Goal: Find specific page/section: Find specific page/section

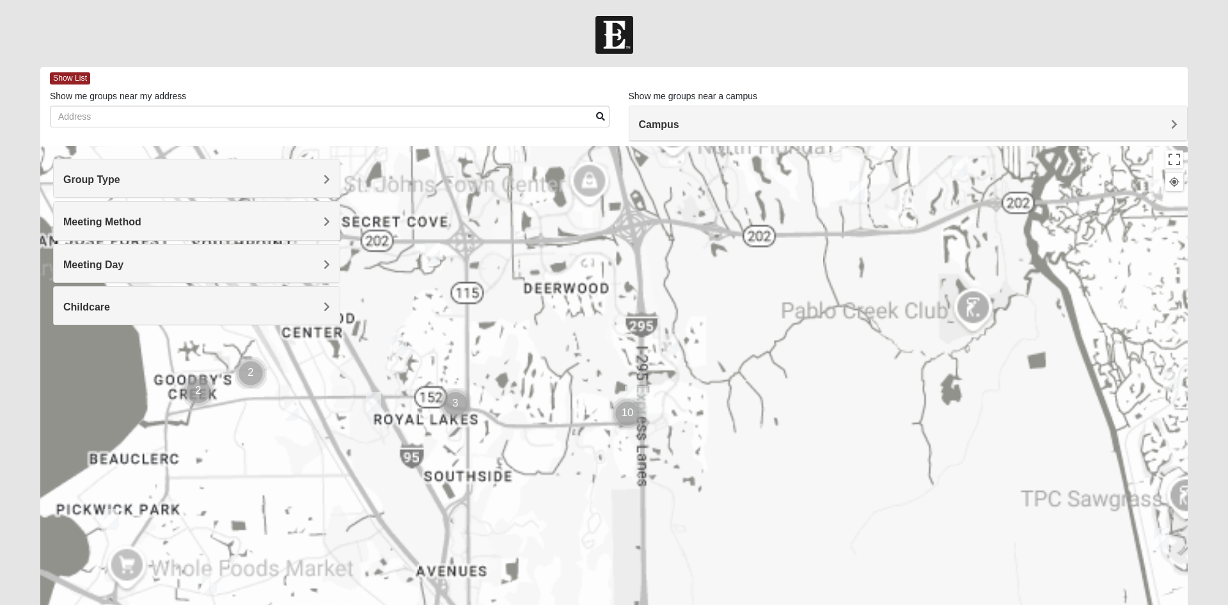
scroll to position [100, 0]
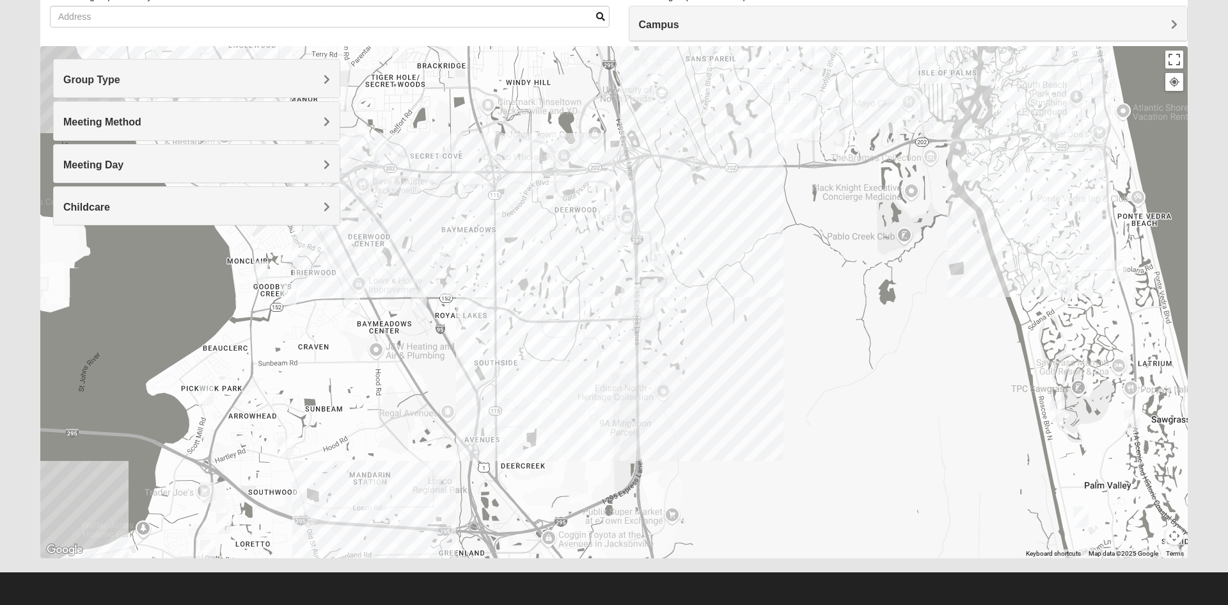
click at [183, 88] on div "Group Type" at bounding box center [197, 79] width 286 height 38
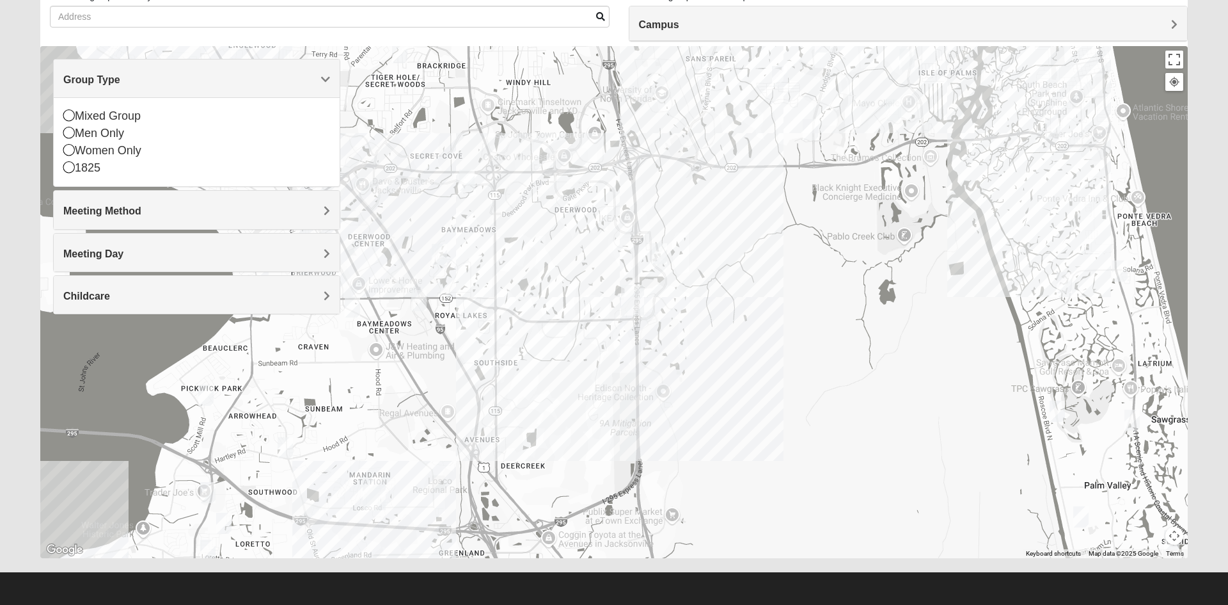
click at [71, 120] on icon at bounding box center [69, 115] width 12 height 12
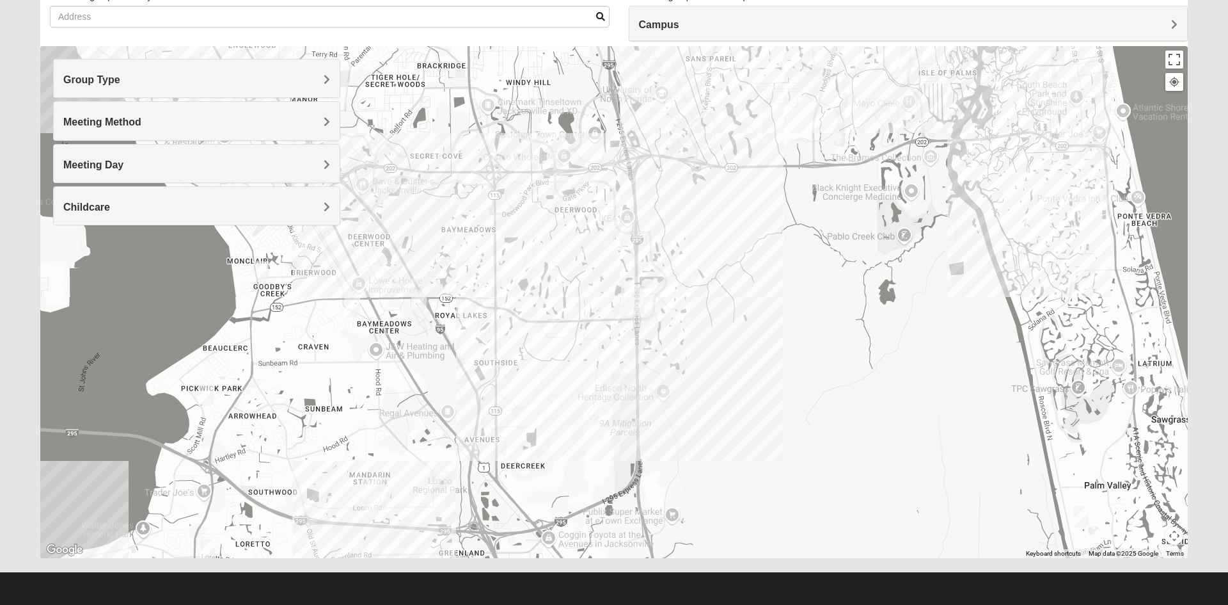
click at [147, 122] on h4 "Meeting Method" at bounding box center [196, 122] width 267 height 12
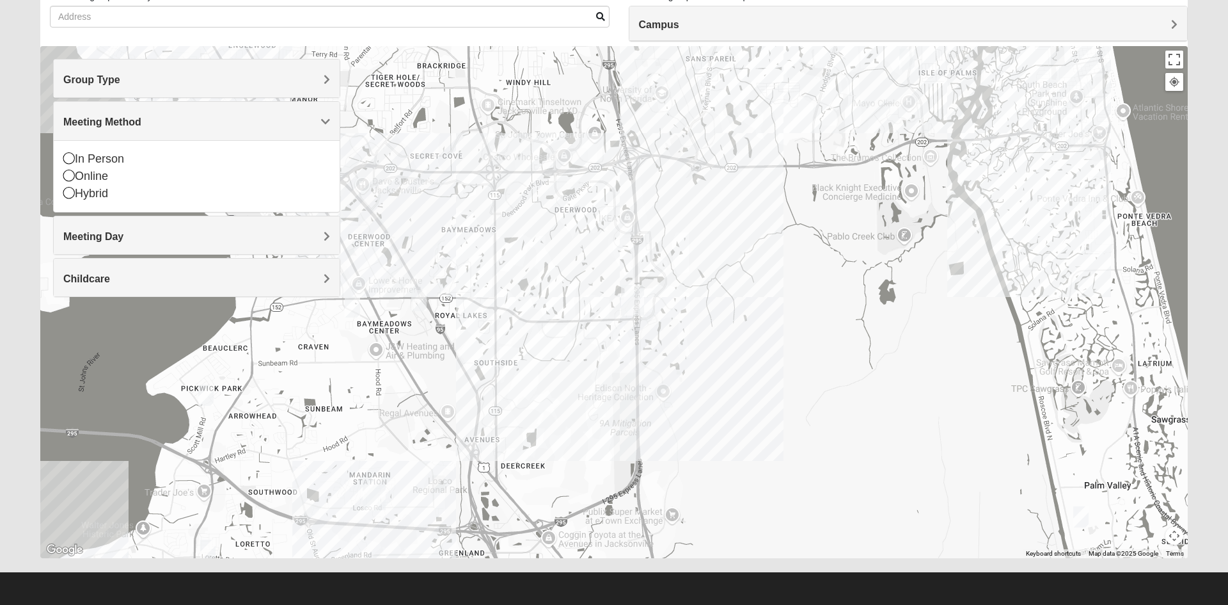
click at [69, 174] on icon at bounding box center [69, 176] width 12 height 12
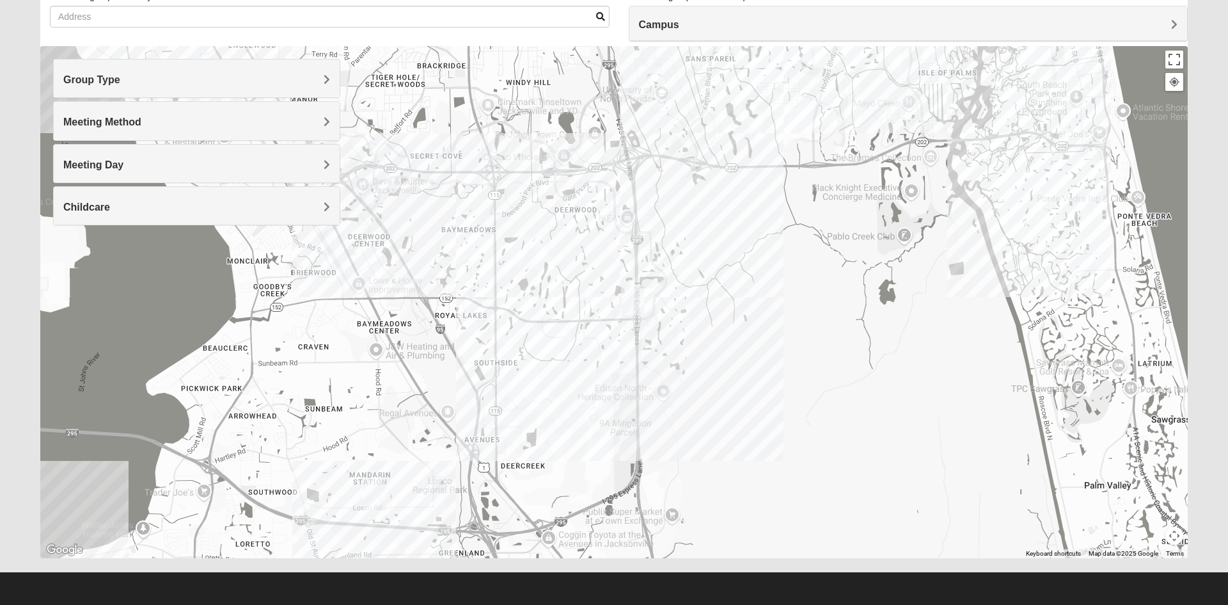
click at [175, 161] on h4 "Meeting Day" at bounding box center [196, 165] width 267 height 12
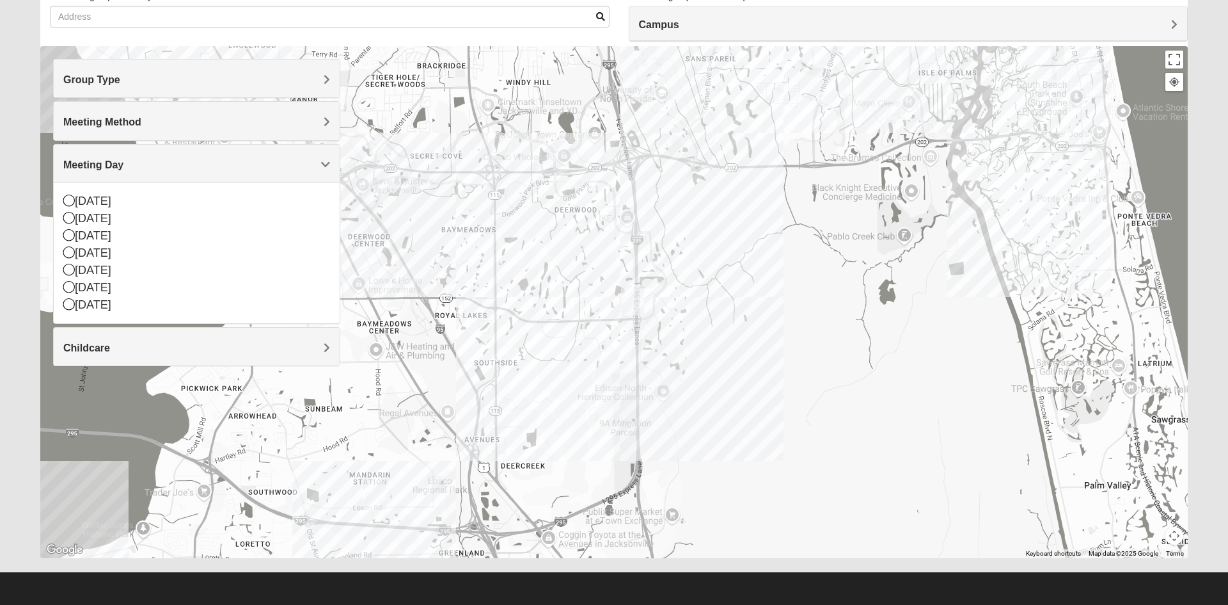
click at [72, 270] on icon at bounding box center [69, 270] width 12 height 12
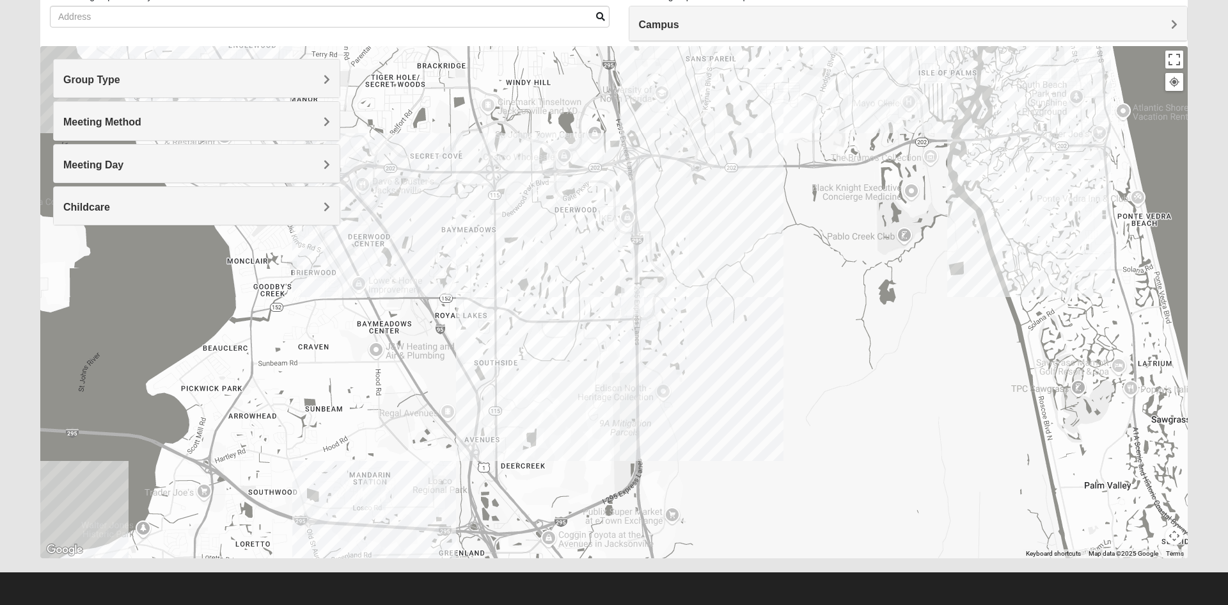
click at [137, 201] on h4 "Childcare" at bounding box center [196, 207] width 267 height 12
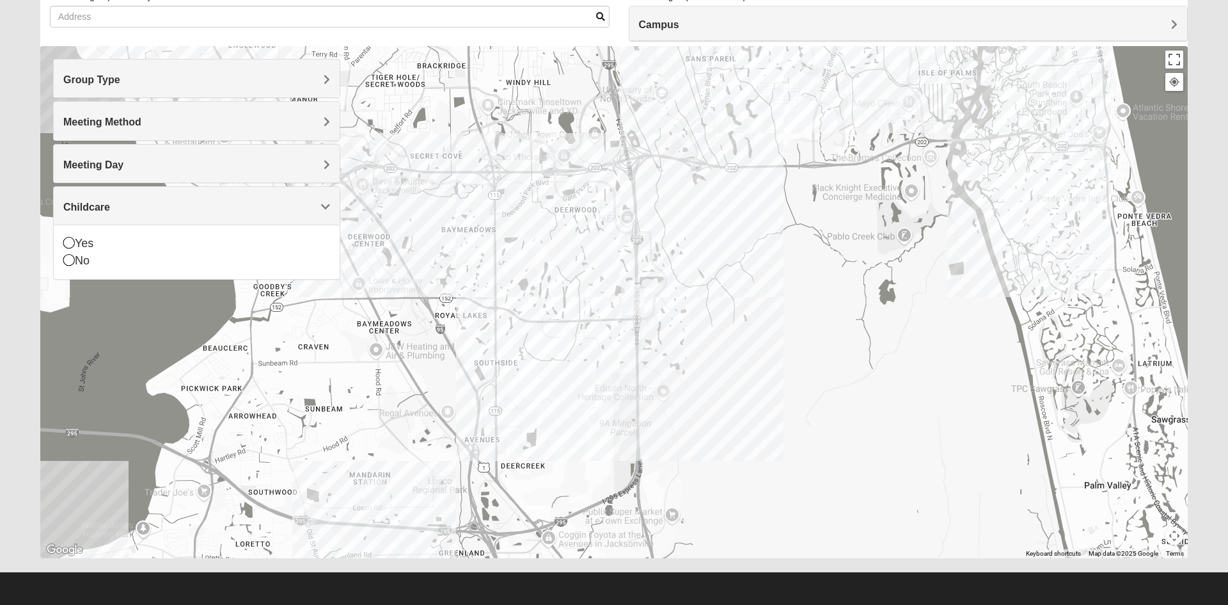
click at [205, 207] on h4 "Childcare" at bounding box center [196, 207] width 267 height 12
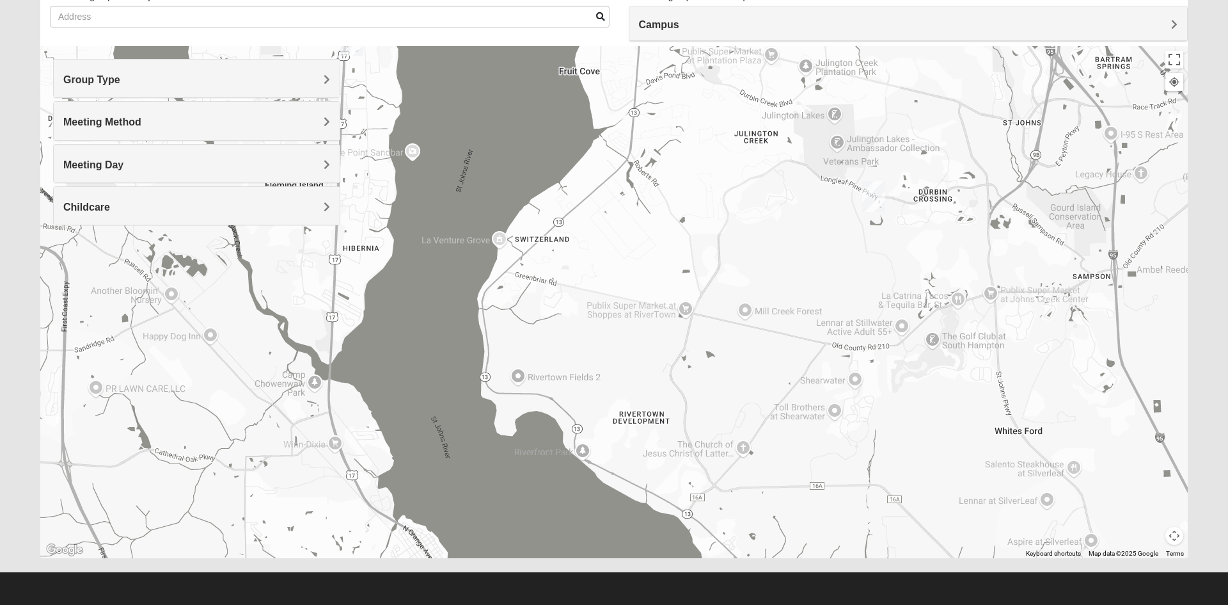
click at [877, 189] on img "St. Johns" at bounding box center [873, 196] width 33 height 41
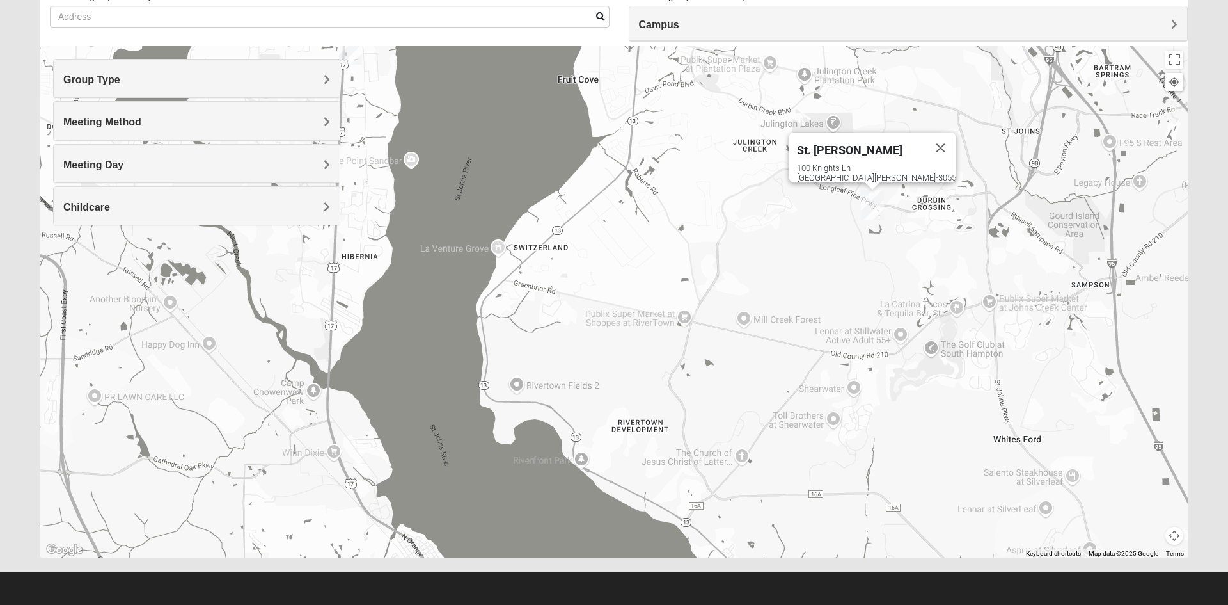
click at [238, 83] on h4 "Group Type" at bounding box center [196, 80] width 267 height 12
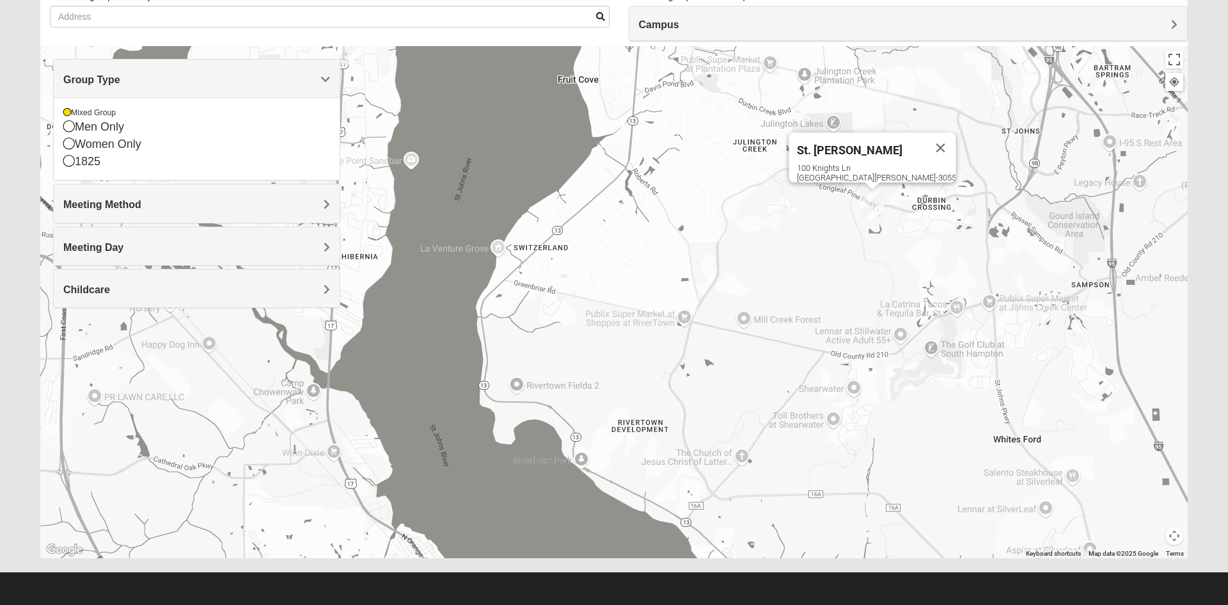
click at [192, 88] on div "Group Type" at bounding box center [197, 79] width 286 height 38
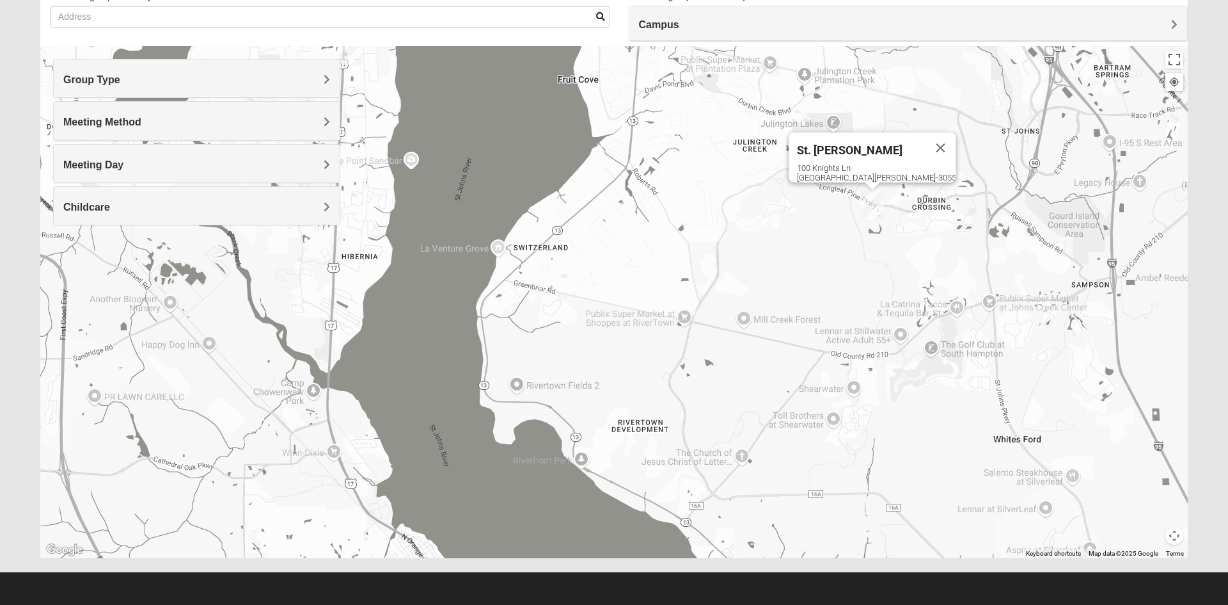
click at [170, 124] on h4 "Meeting Method" at bounding box center [196, 122] width 267 height 12
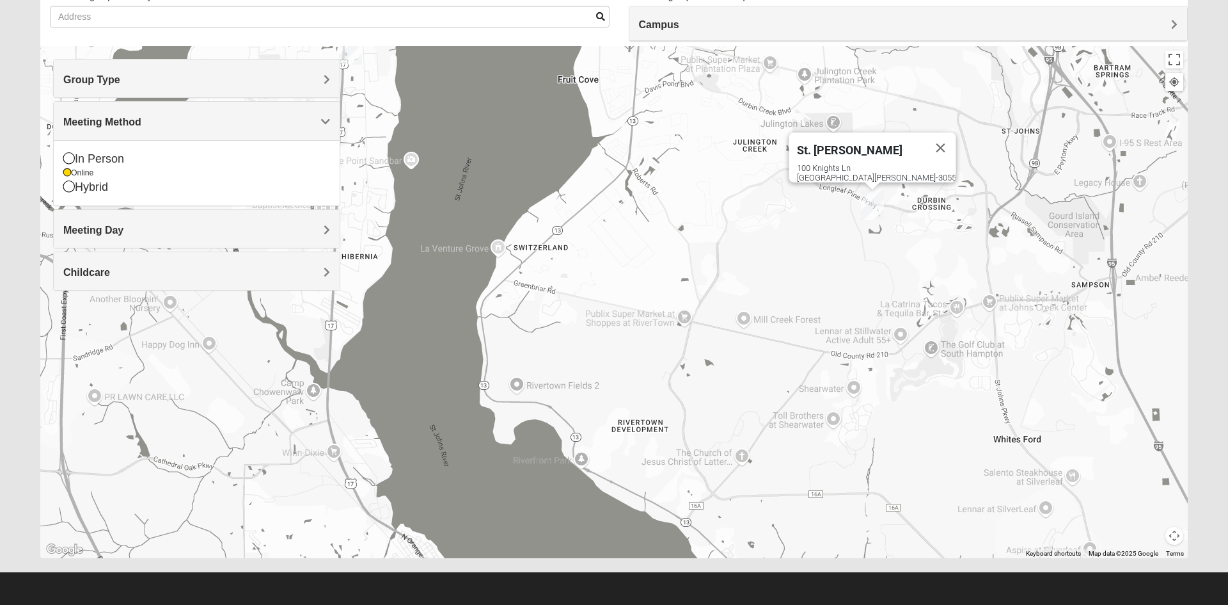
click at [212, 67] on div "Group Type" at bounding box center [197, 79] width 286 height 38
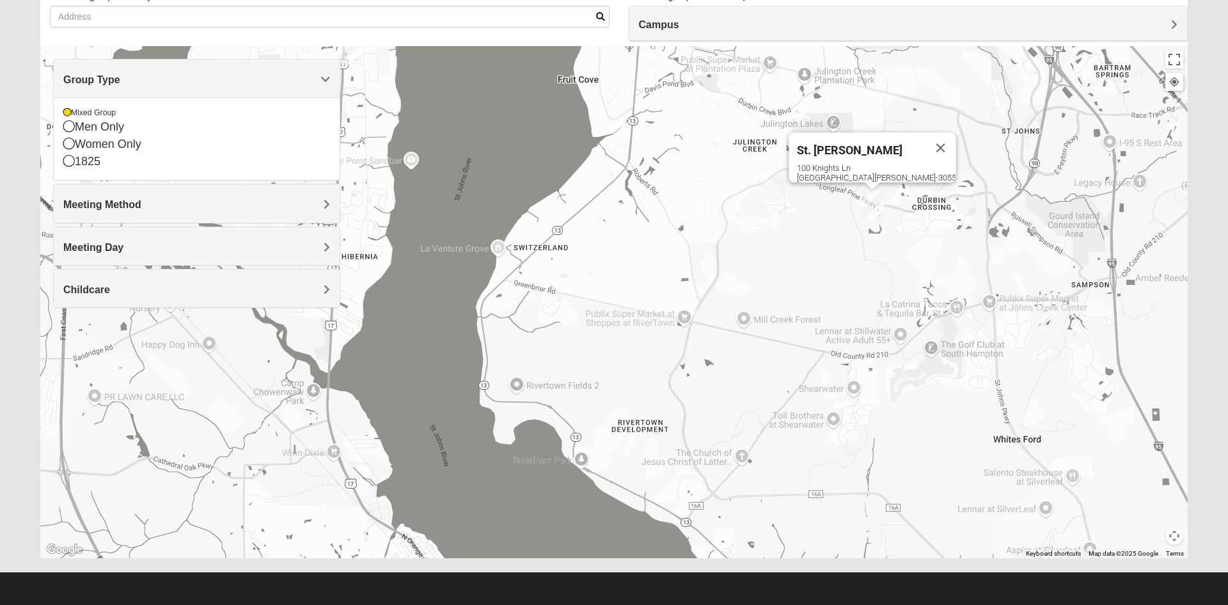
click at [171, 82] on h4 "Group Type" at bounding box center [196, 80] width 267 height 12
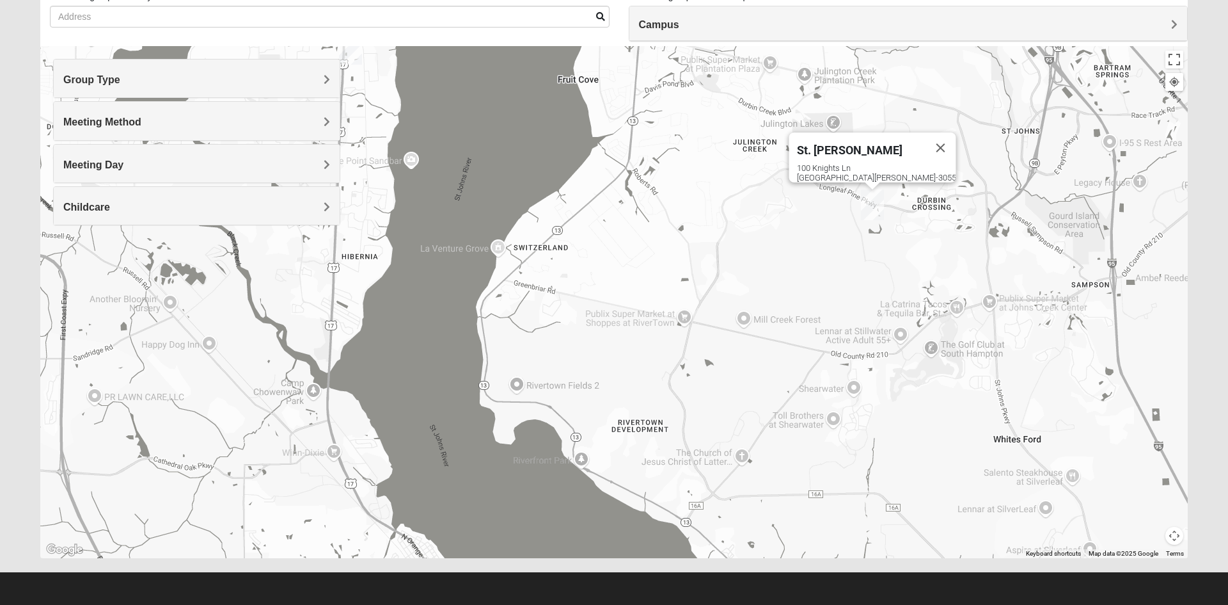
click at [171, 125] on h4 "Meeting Method" at bounding box center [196, 122] width 267 height 12
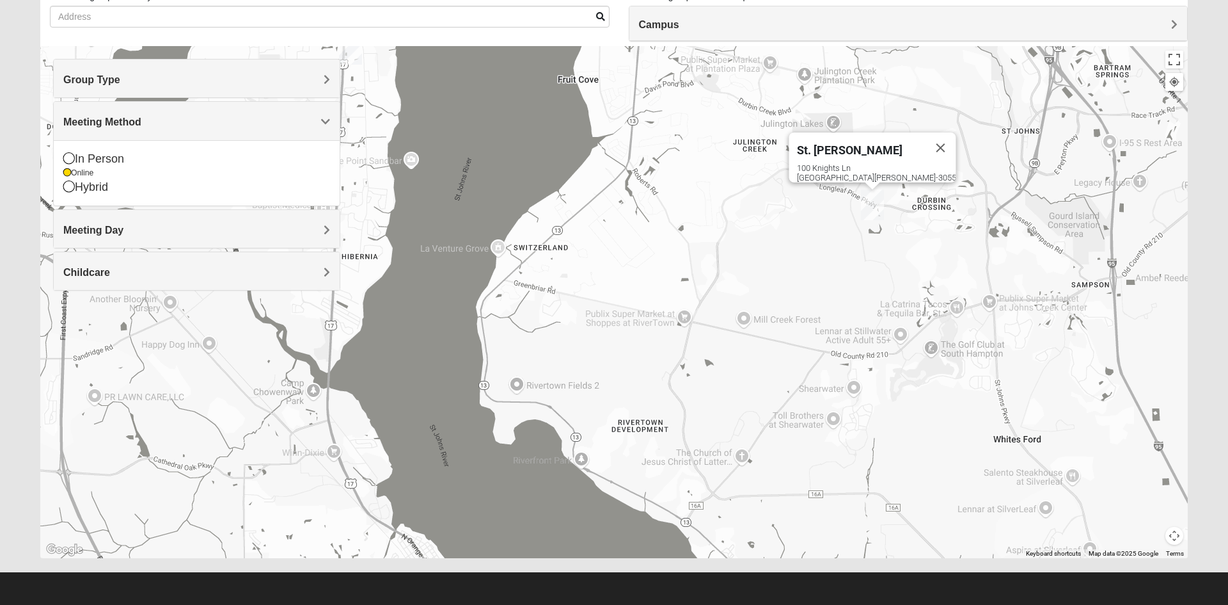
click at [72, 161] on icon at bounding box center [69, 158] width 12 height 12
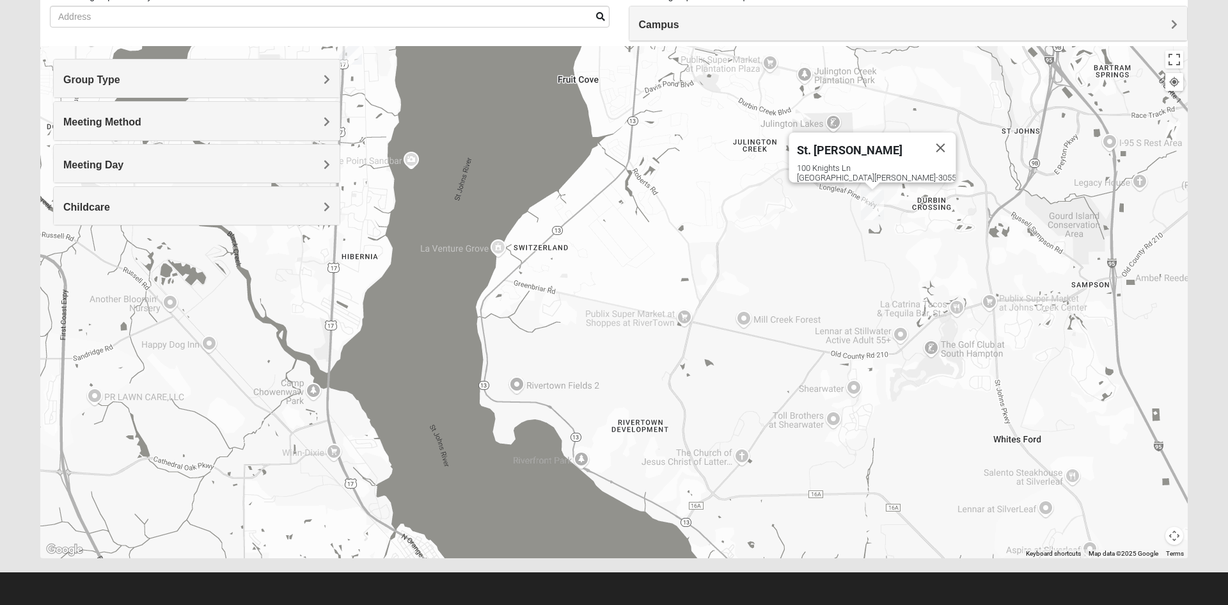
click at [136, 120] on span "Meeting Method" at bounding box center [102, 121] width 78 height 11
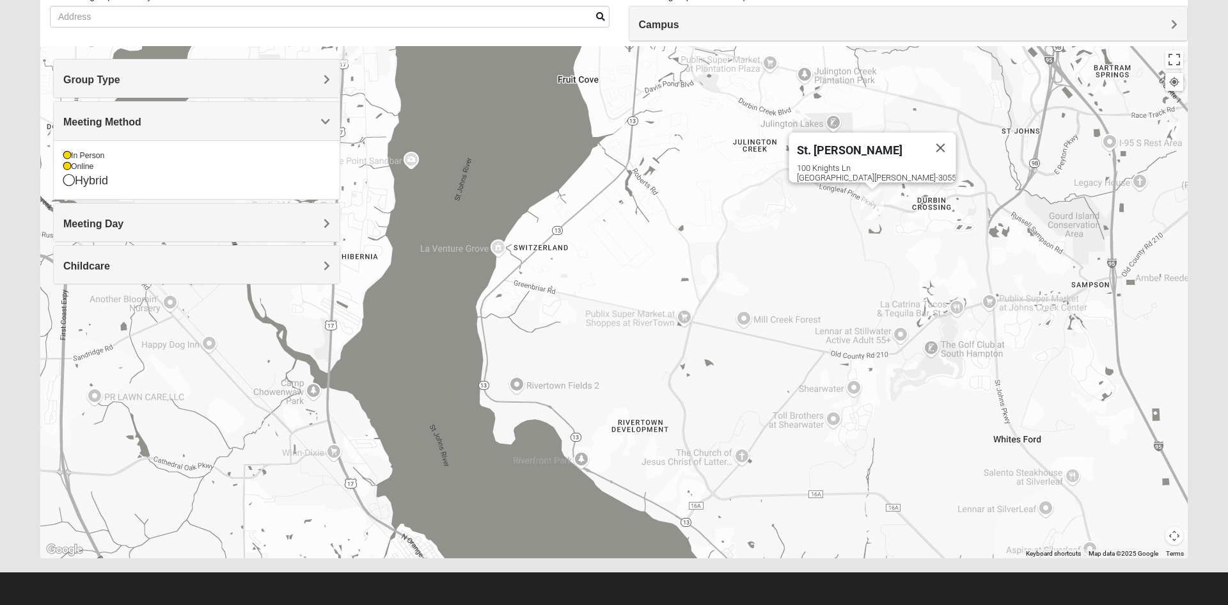
click at [67, 166] on icon at bounding box center [67, 167] width 8 height 8
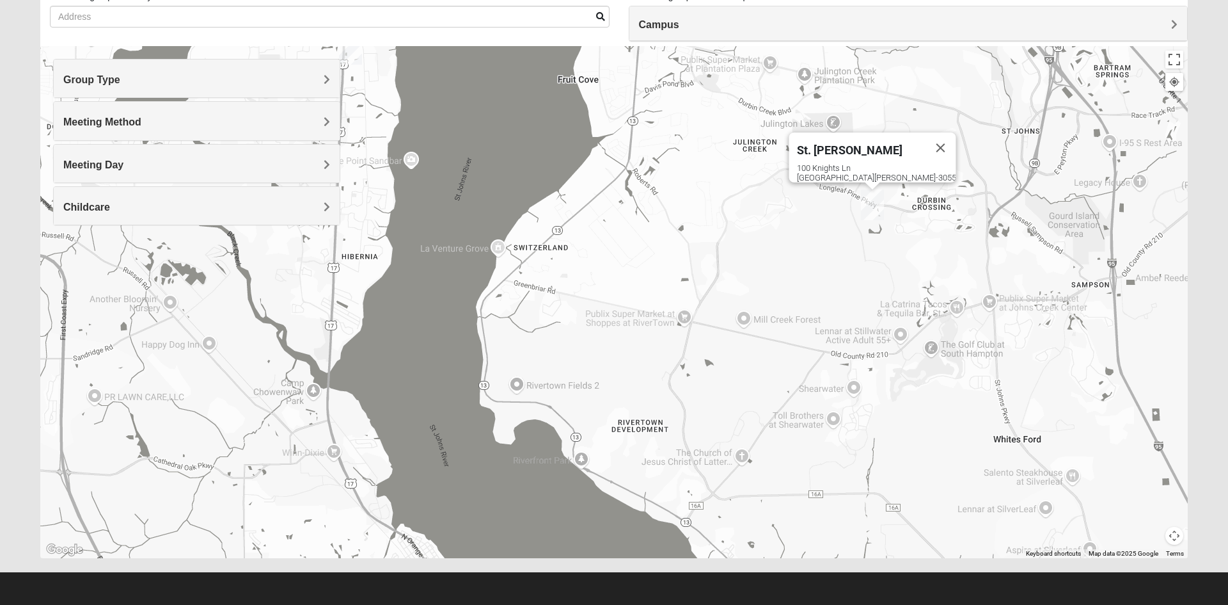
click at [127, 114] on div "Meeting Method" at bounding box center [197, 121] width 286 height 38
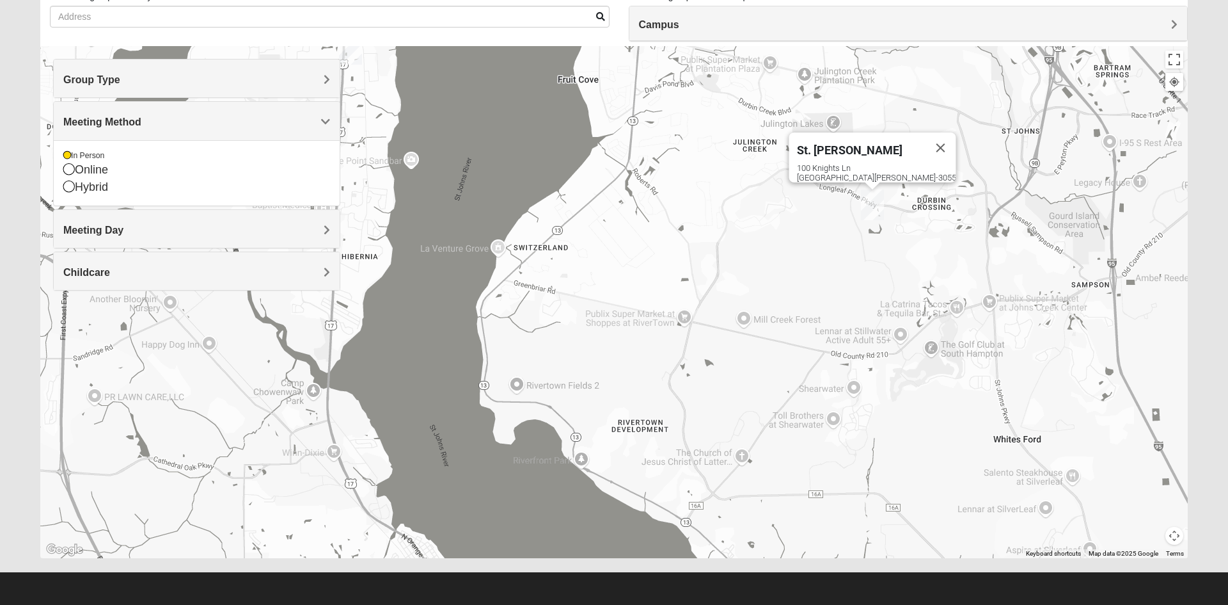
click at [143, 121] on h4 "Meeting Method" at bounding box center [196, 122] width 267 height 12
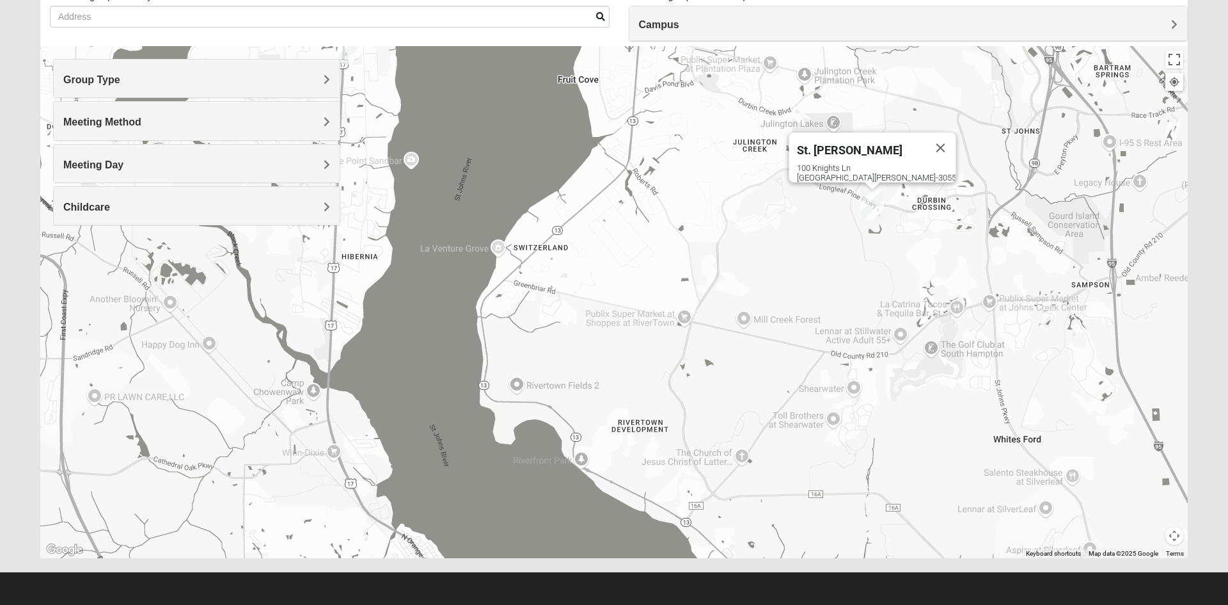
click at [270, 174] on div "Meeting Day" at bounding box center [197, 164] width 286 height 38
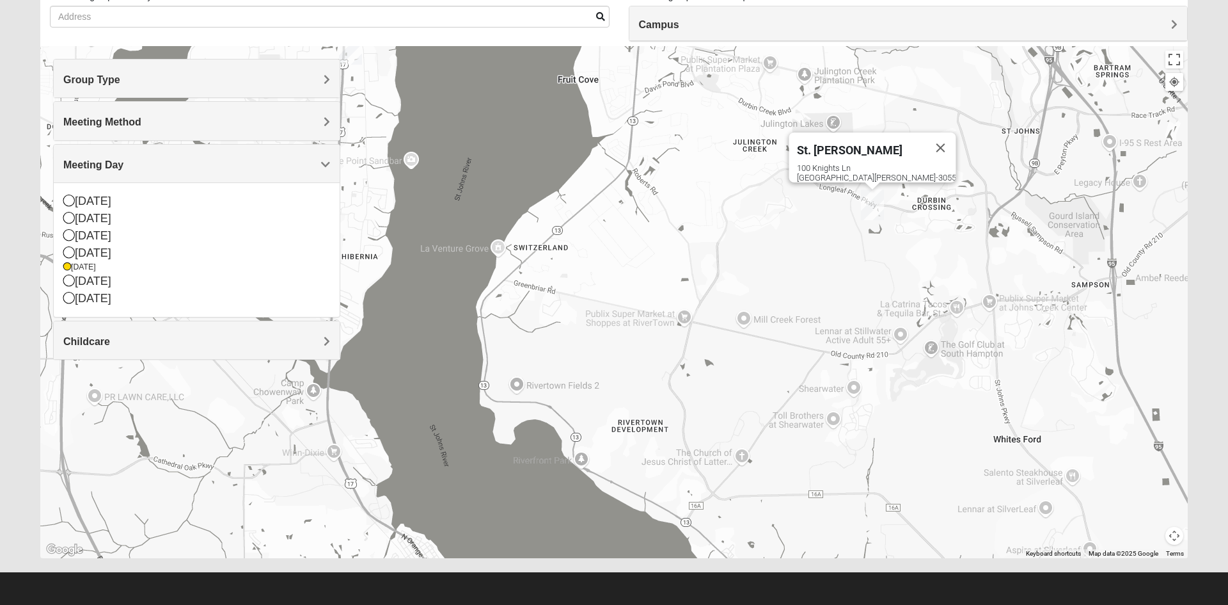
click at [69, 269] on icon at bounding box center [67, 267] width 8 height 8
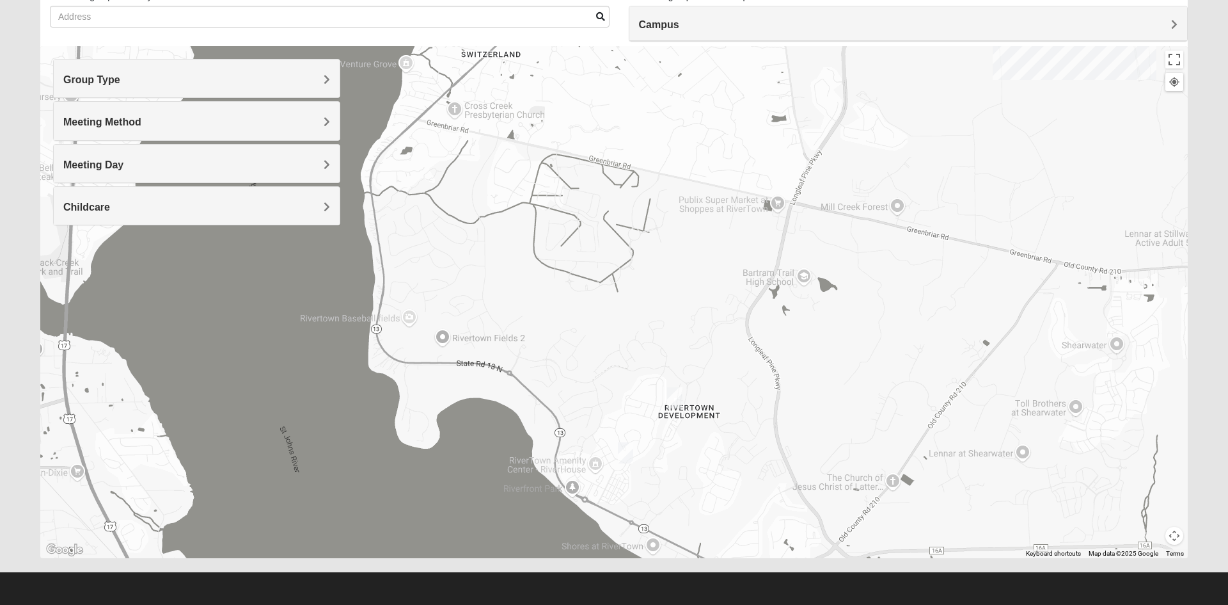
click at [672, 398] on img "Mixed Hunt 32259" at bounding box center [675, 397] width 26 height 31
click at [623, 454] on img "Mixed Murphy 32259" at bounding box center [626, 452] width 26 height 31
click at [734, 363] on button "Close" at bounding box center [725, 378] width 31 height 31
click at [672, 392] on img "Mixed Hunt 32259" at bounding box center [675, 397] width 26 height 31
click at [776, 314] on button "Close" at bounding box center [774, 323] width 31 height 31
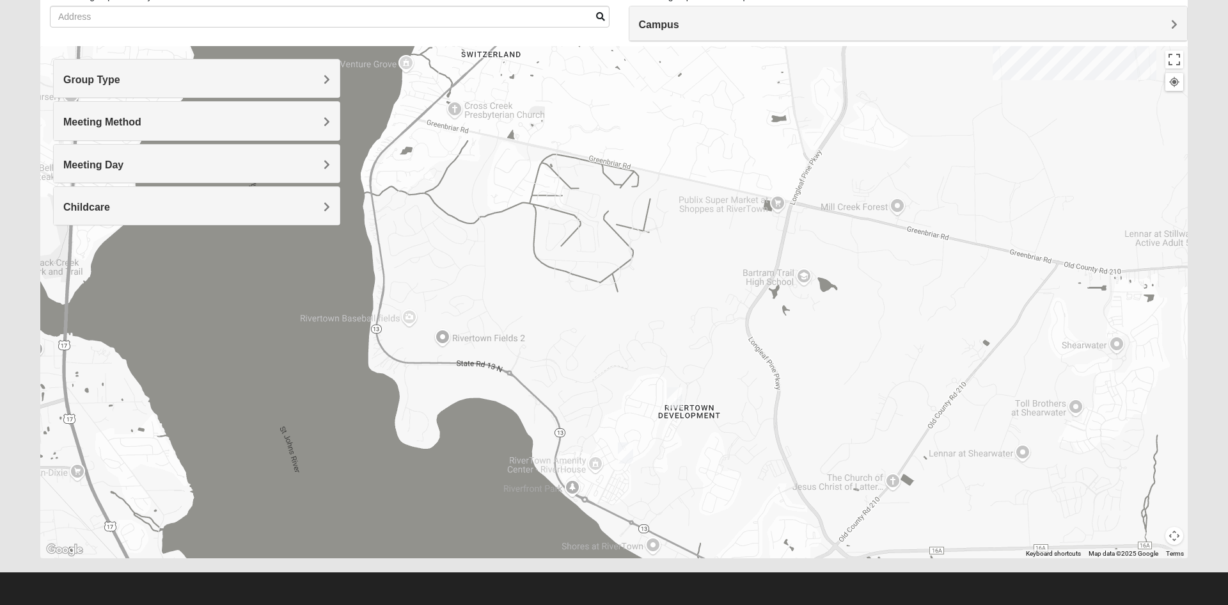
click at [282, 88] on div "Group Type" at bounding box center [197, 79] width 286 height 38
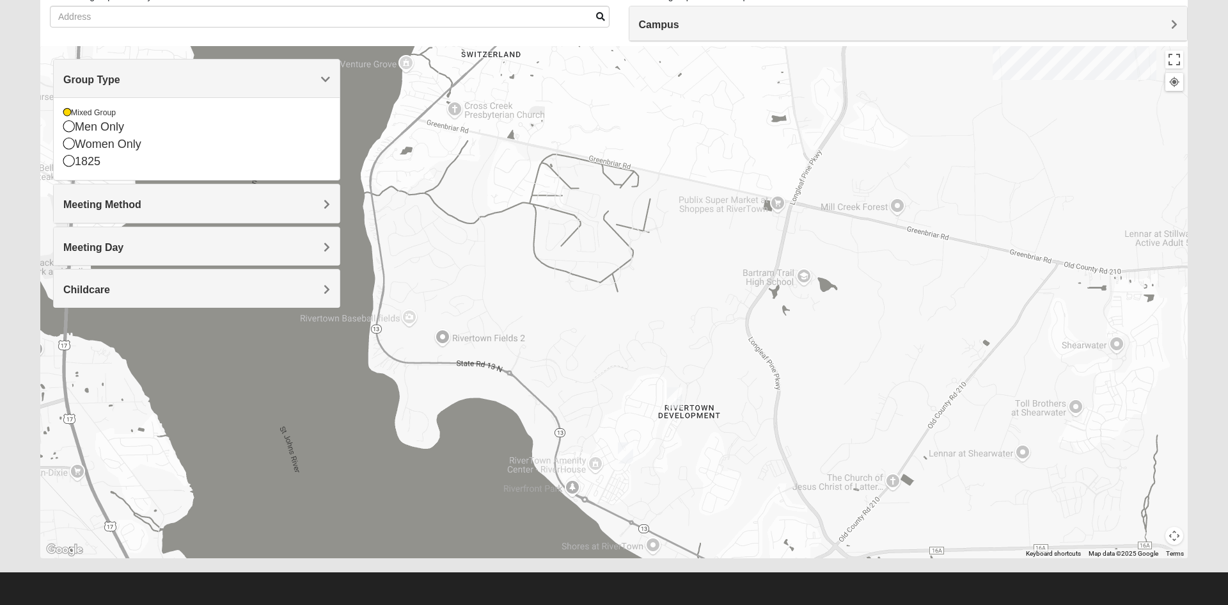
click at [72, 121] on icon at bounding box center [69, 126] width 12 height 12
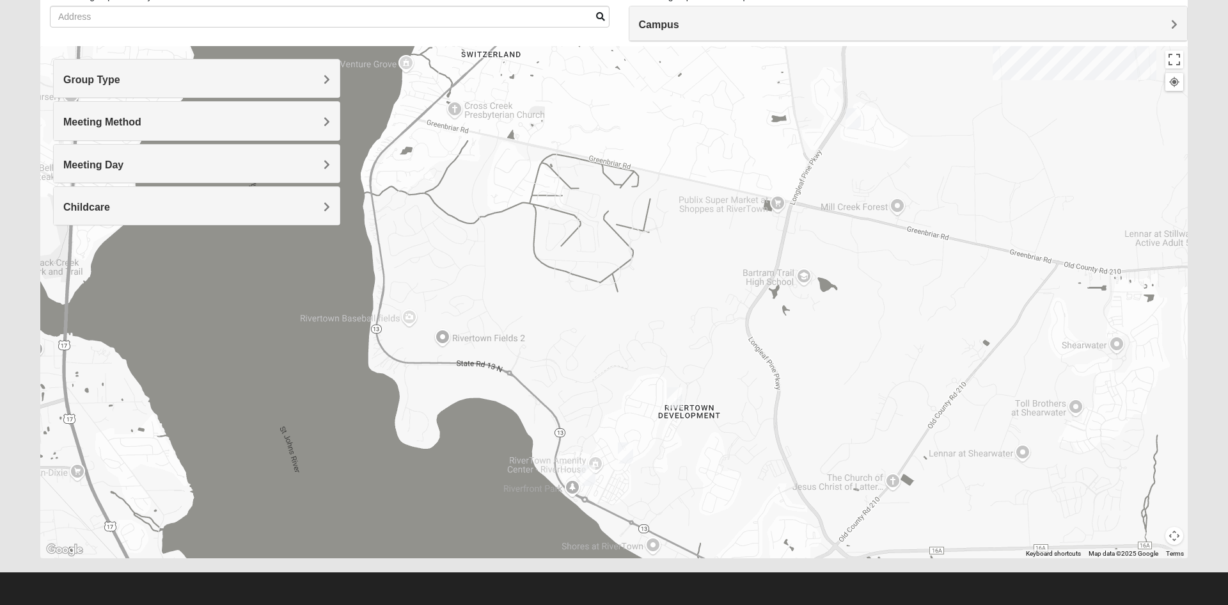
click at [70, 112] on div "Meeting Method" at bounding box center [197, 121] width 286 height 38
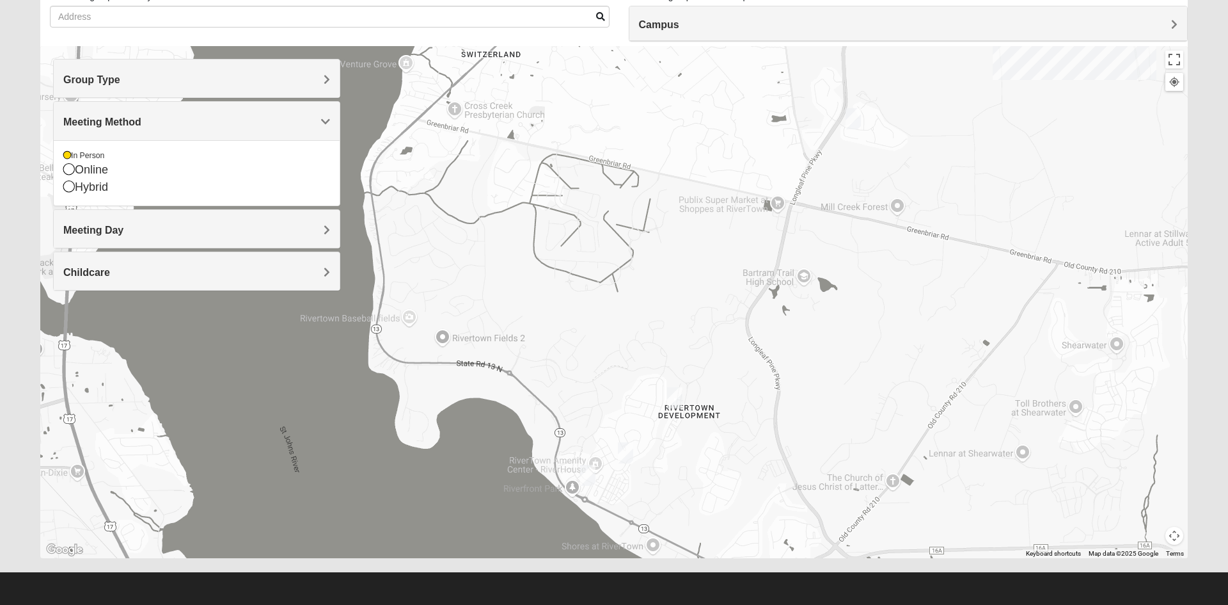
click at [138, 88] on div "Group Type" at bounding box center [197, 79] width 286 height 38
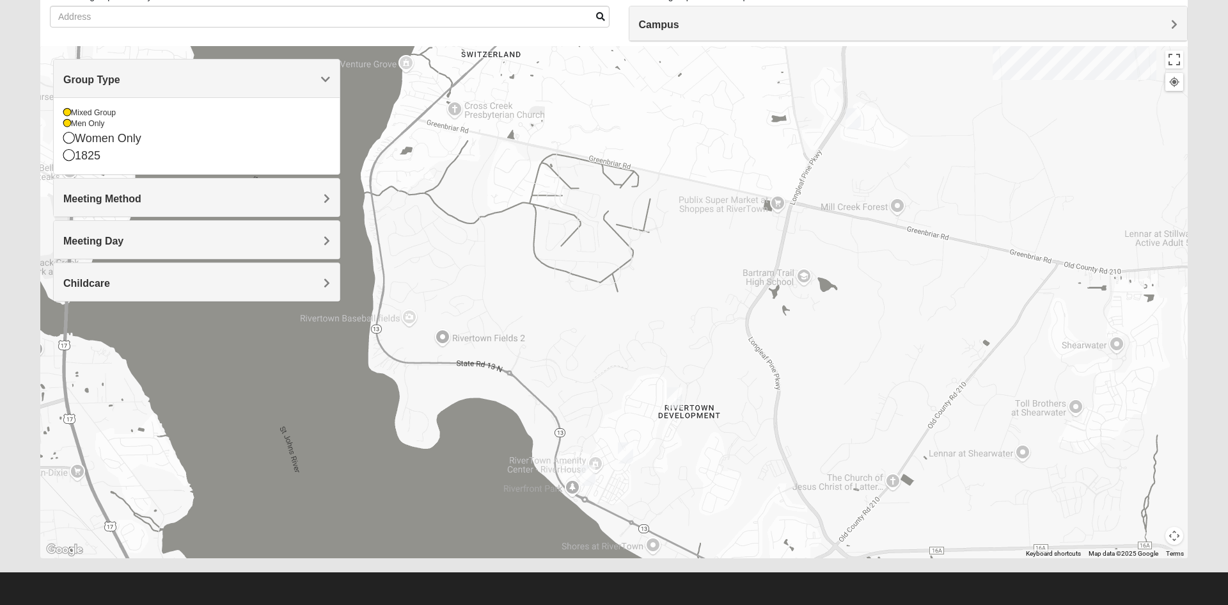
click at [67, 124] on icon at bounding box center [67, 124] width 8 height 8
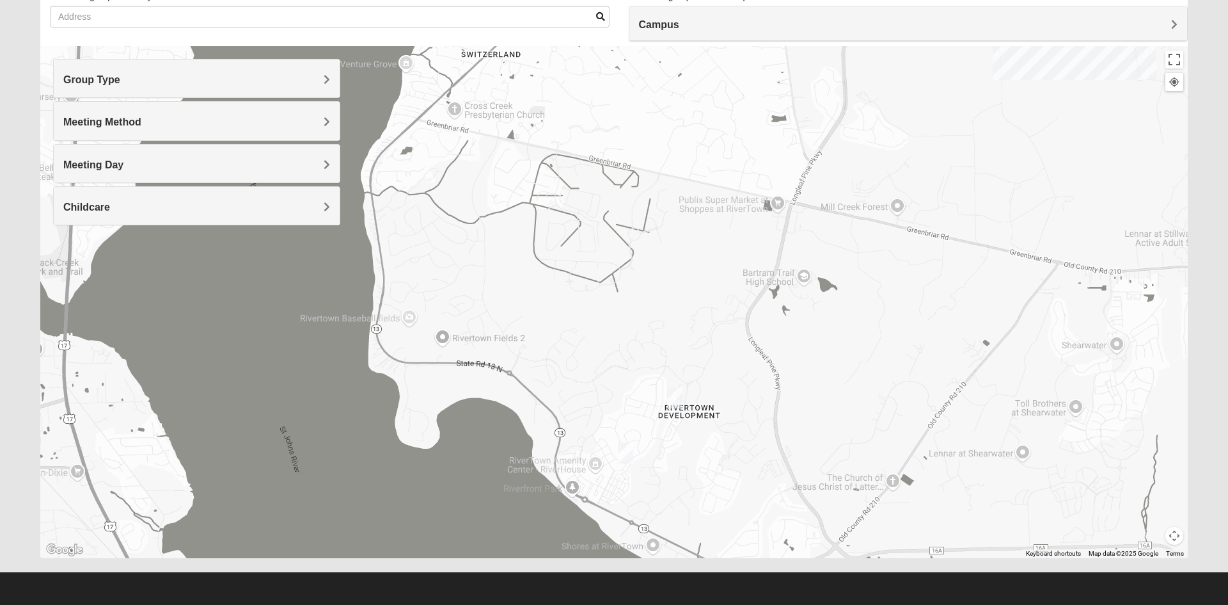
click at [100, 78] on span "Group Type" at bounding box center [91, 79] width 57 height 11
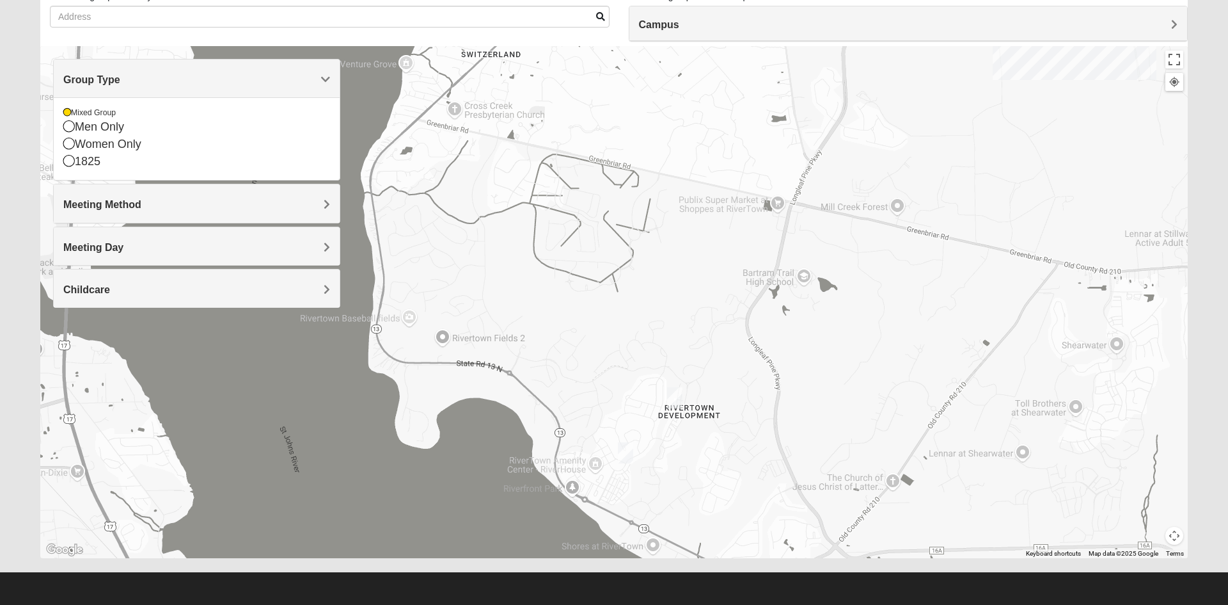
click at [67, 113] on icon at bounding box center [67, 113] width 8 height 8
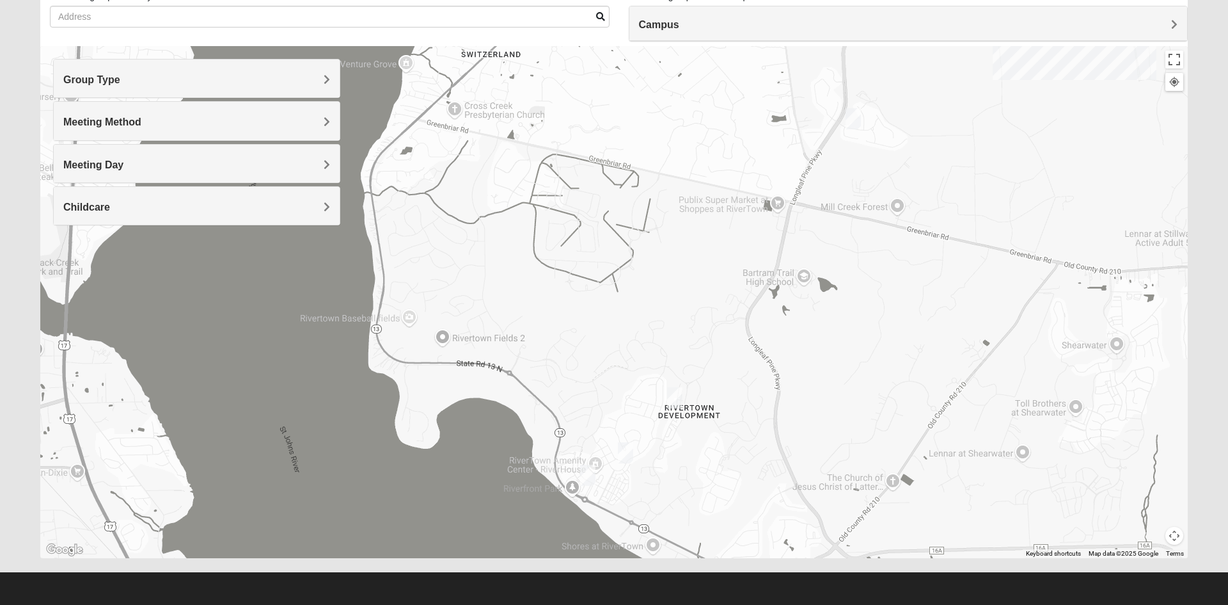
click at [160, 75] on h4 "Group Type" at bounding box center [196, 80] width 267 height 12
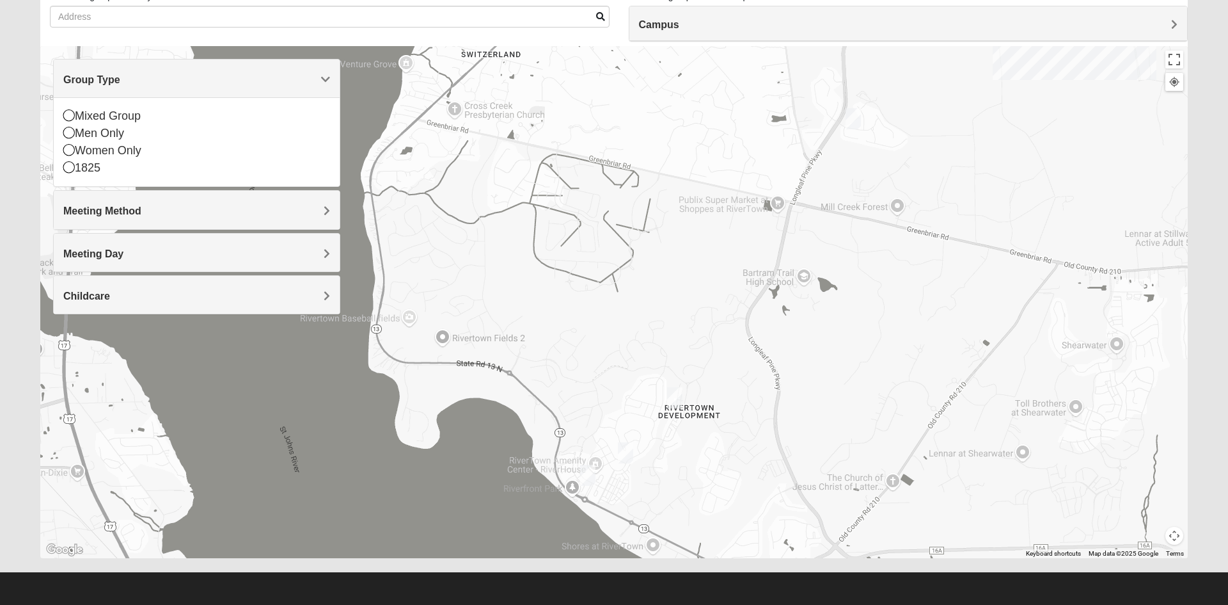
click at [161, 74] on h4 "Group Type" at bounding box center [196, 80] width 267 height 12
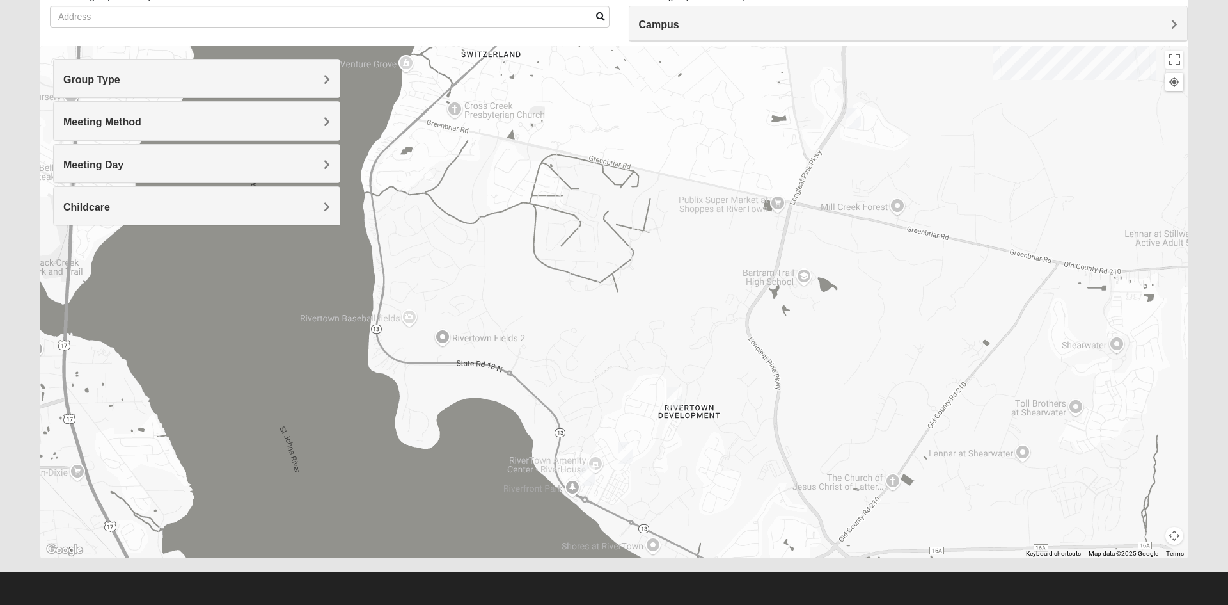
click at [148, 122] on h4 "Meeting Method" at bounding box center [196, 122] width 267 height 12
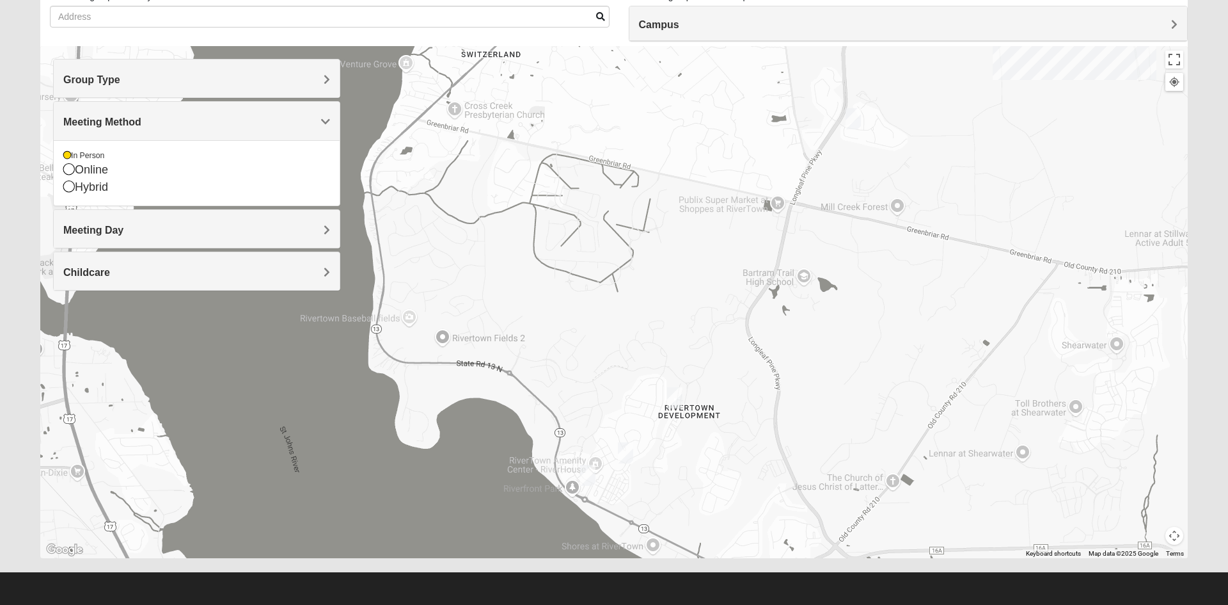
click at [67, 155] on icon at bounding box center [67, 156] width 8 height 8
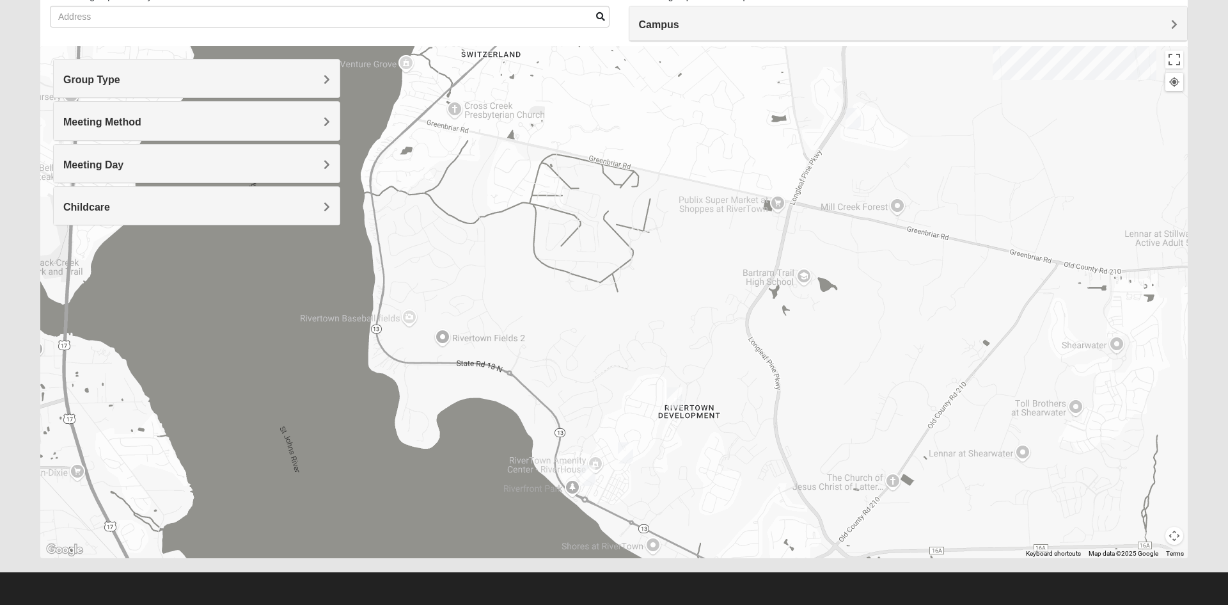
click at [130, 170] on h4 "Meeting Day" at bounding box center [196, 165] width 267 height 12
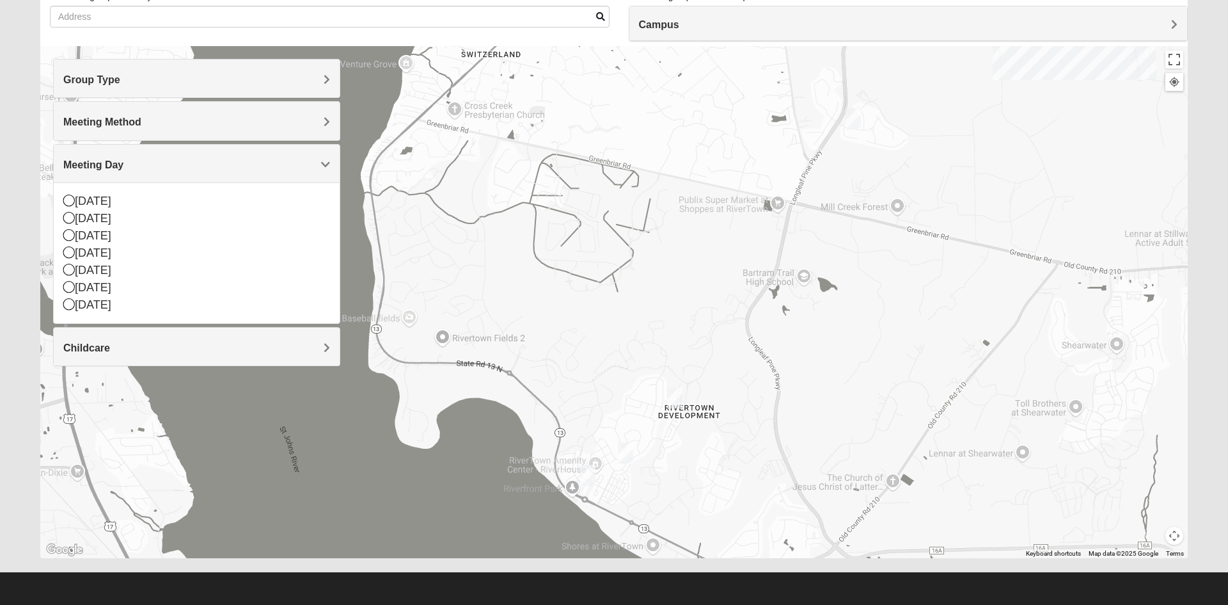
click at [165, 79] on h4 "Group Type" at bounding box center [196, 80] width 267 height 12
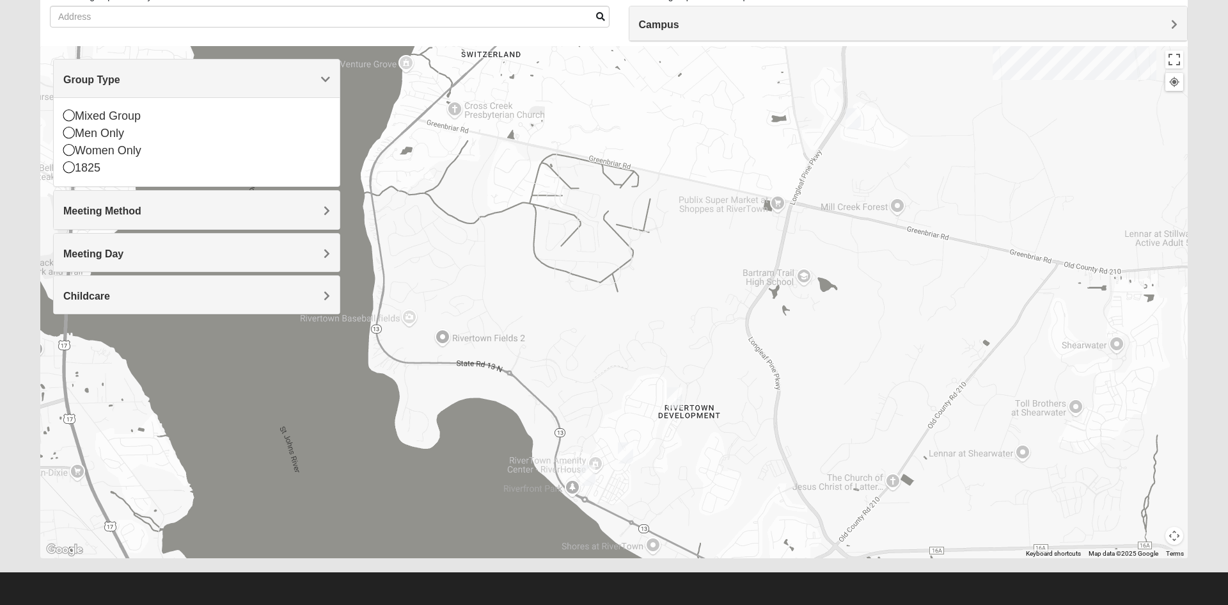
click at [405, 107] on div at bounding box center [614, 302] width 1148 height 512
click at [417, 138] on div at bounding box center [614, 302] width 1148 height 512
click at [311, 81] on h4 "Group Type" at bounding box center [196, 80] width 267 height 12
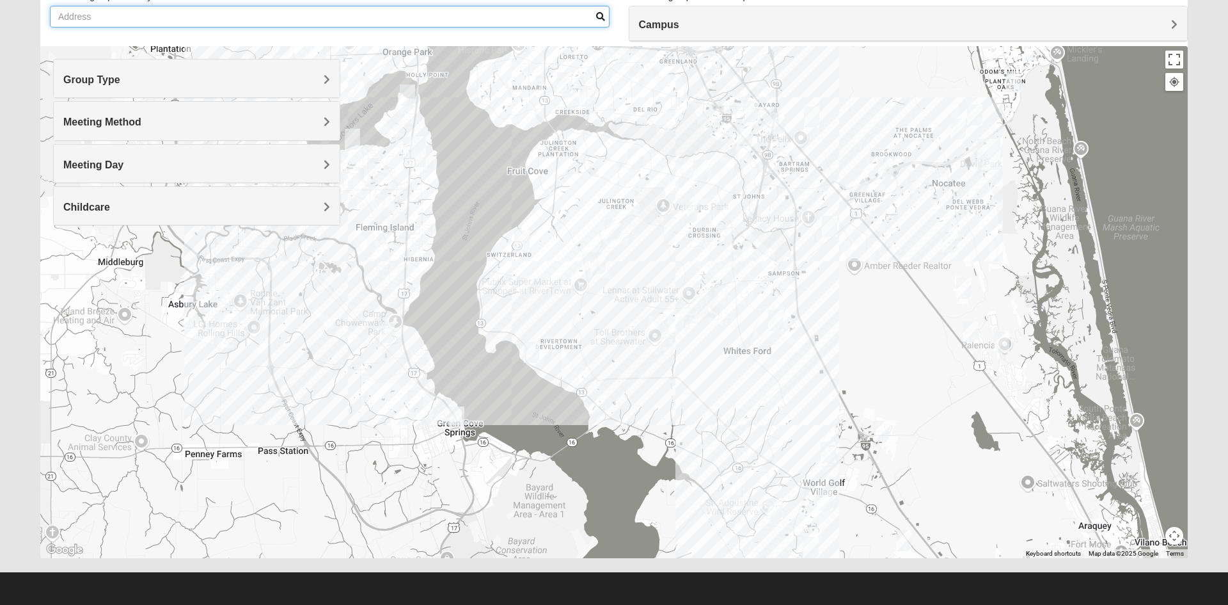
click at [132, 15] on input "Show me groups near my address" at bounding box center [330, 17] width 560 height 22
type input "[STREET_ADDRESS][PERSON_NAME][PERSON_NAME]"
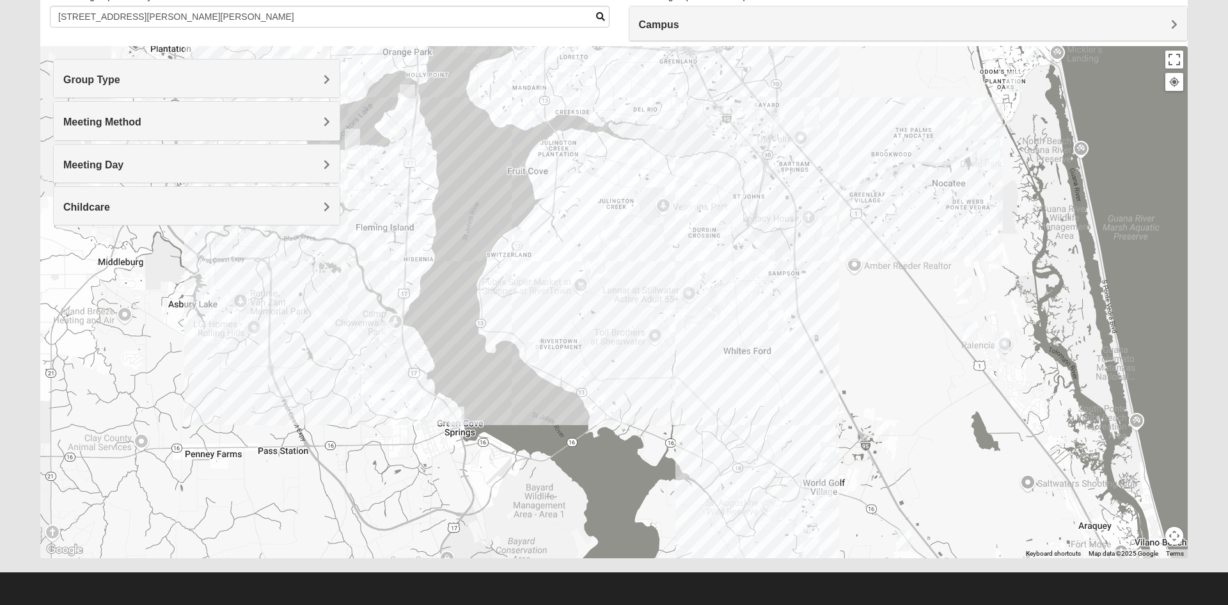
click at [116, 105] on div "Meeting Method" at bounding box center [197, 121] width 286 height 38
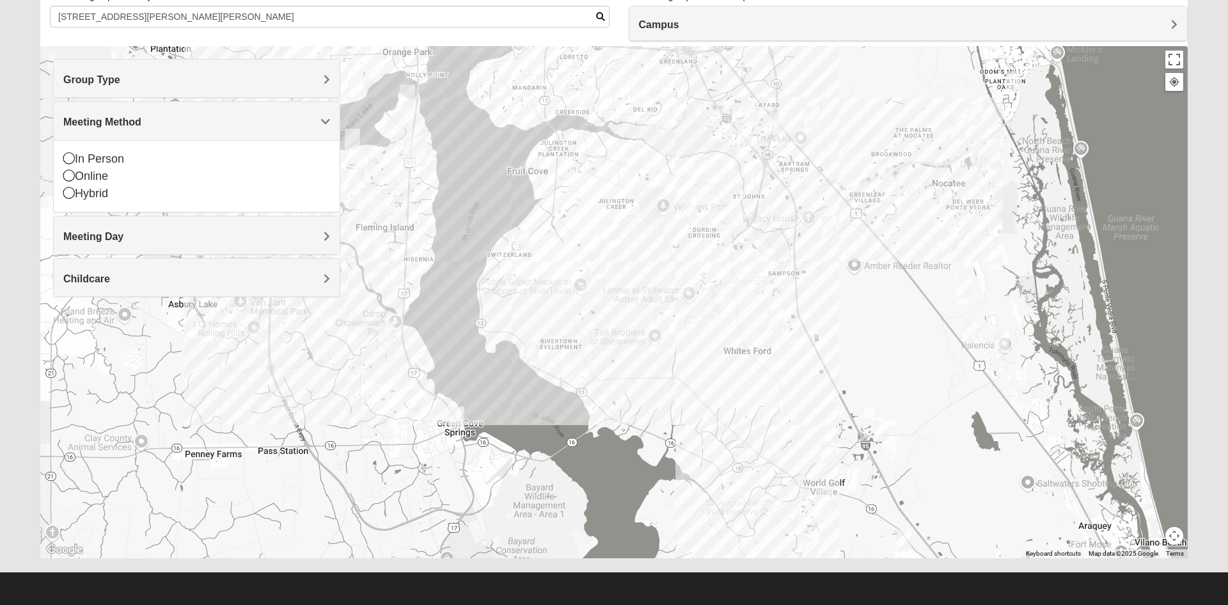
click at [113, 79] on span "Group Type" at bounding box center [91, 79] width 57 height 11
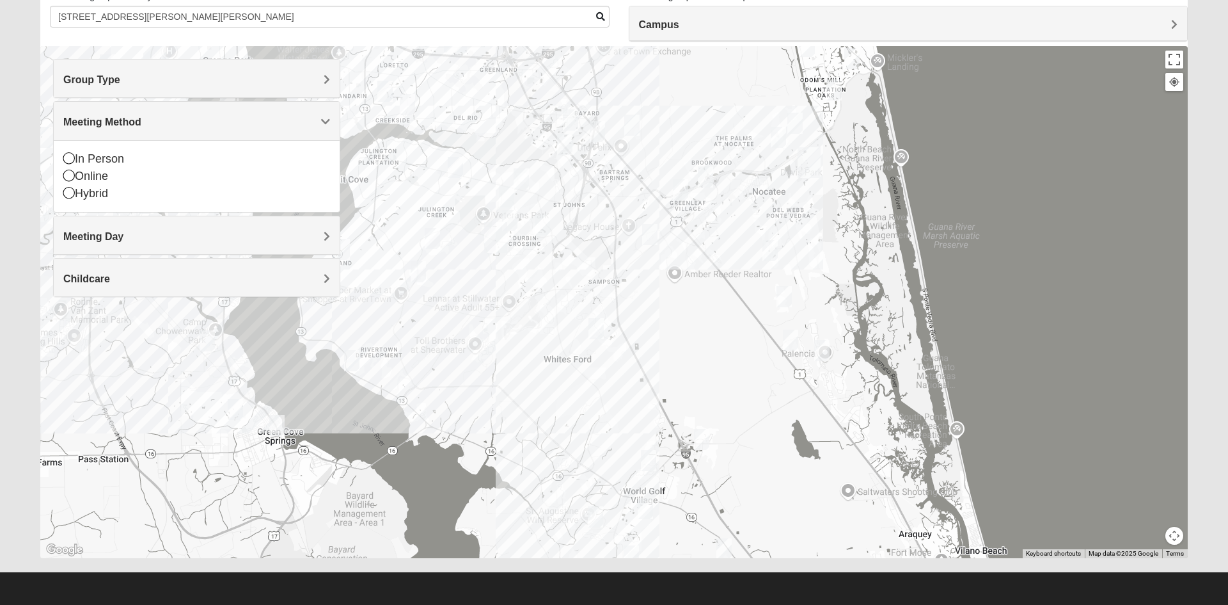
click at [113, 82] on span "Group Type" at bounding box center [91, 79] width 57 height 11
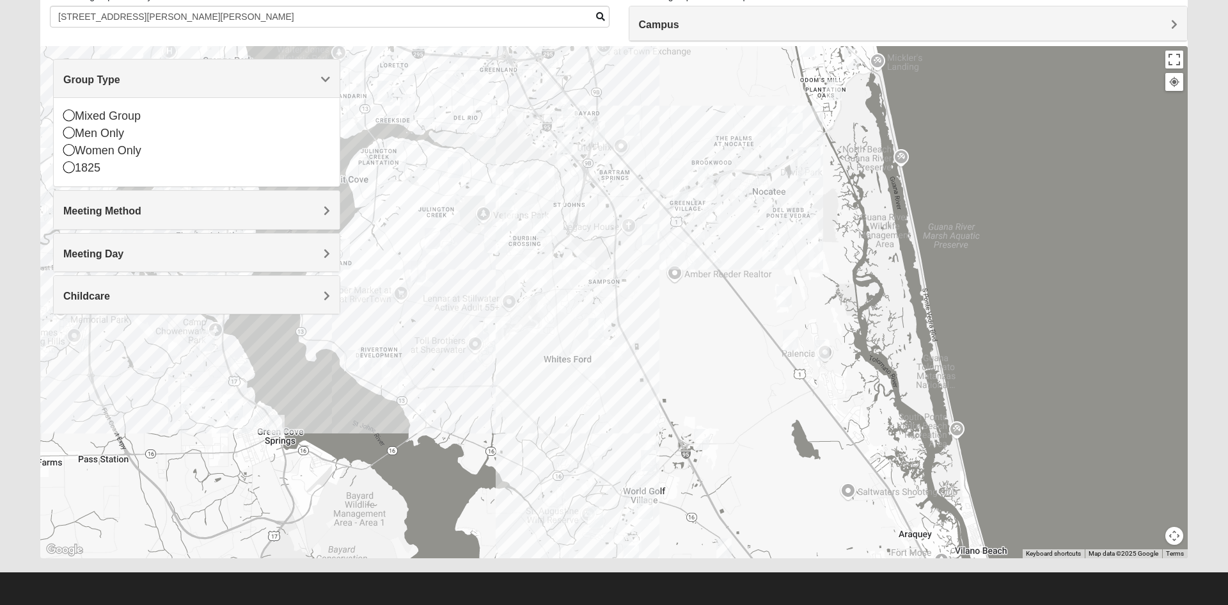
click at [70, 148] on icon at bounding box center [69, 150] width 12 height 12
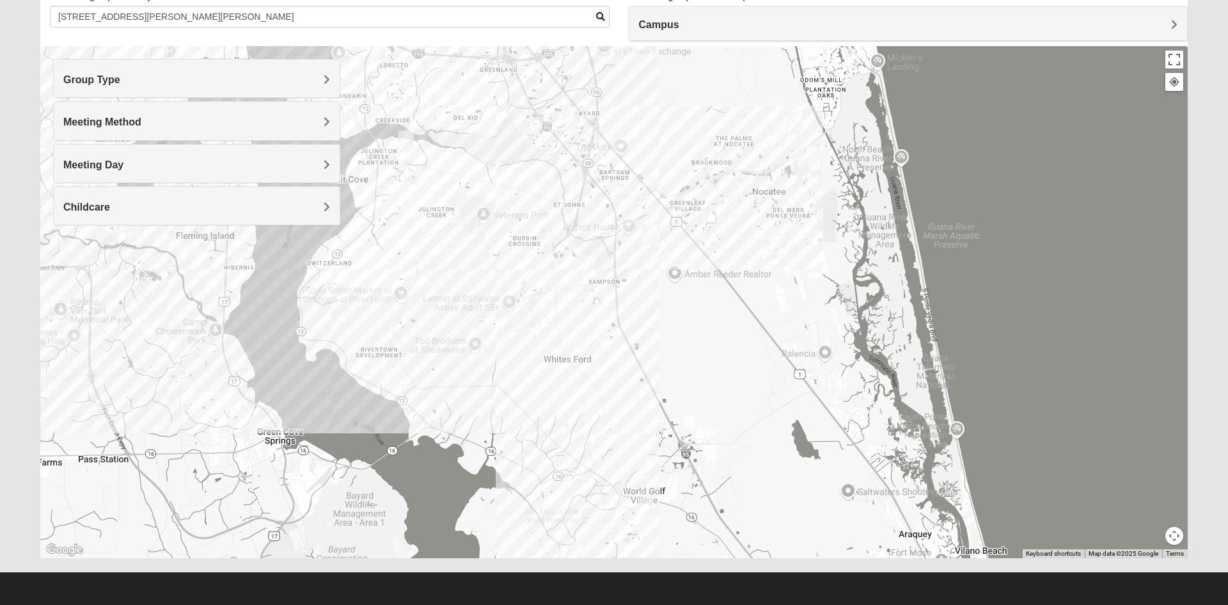
click at [645, 235] on img "Womens Houser 32259" at bounding box center [650, 234] width 26 height 31
click at [568, 199] on span "Learn More" at bounding box center [570, 205] width 54 height 13
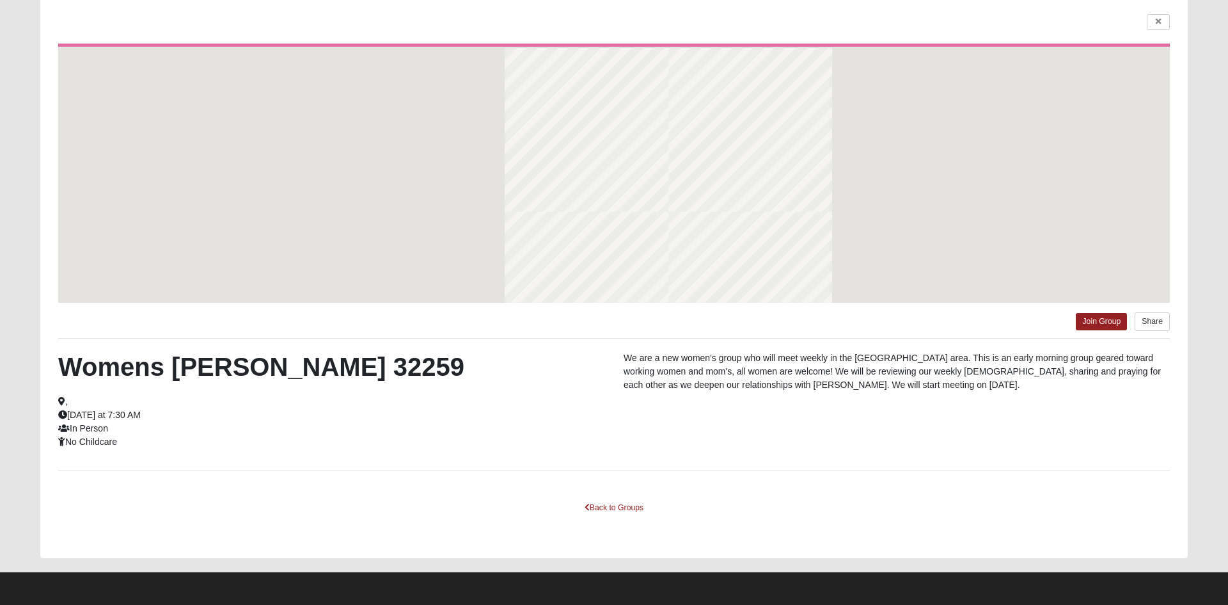
scroll to position [44, 0]
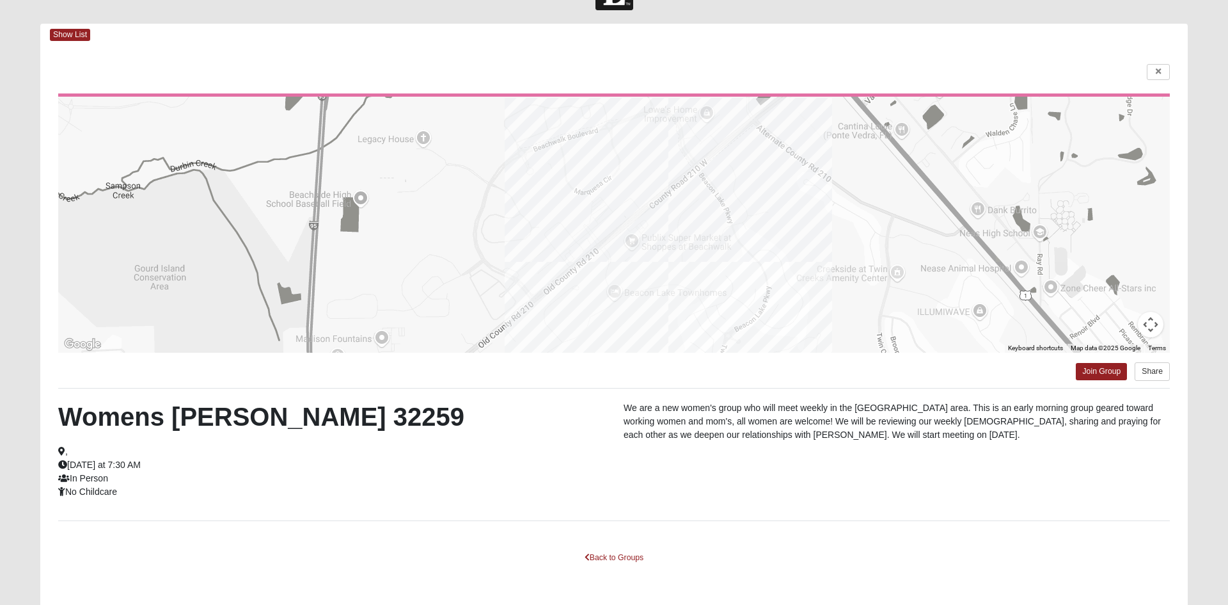
click at [119, 531] on div "To navigate the map with touch gestures double-tap and hold your finger on the …" at bounding box center [614, 327] width 1148 height 562
